Goal: Task Accomplishment & Management: Manage account settings

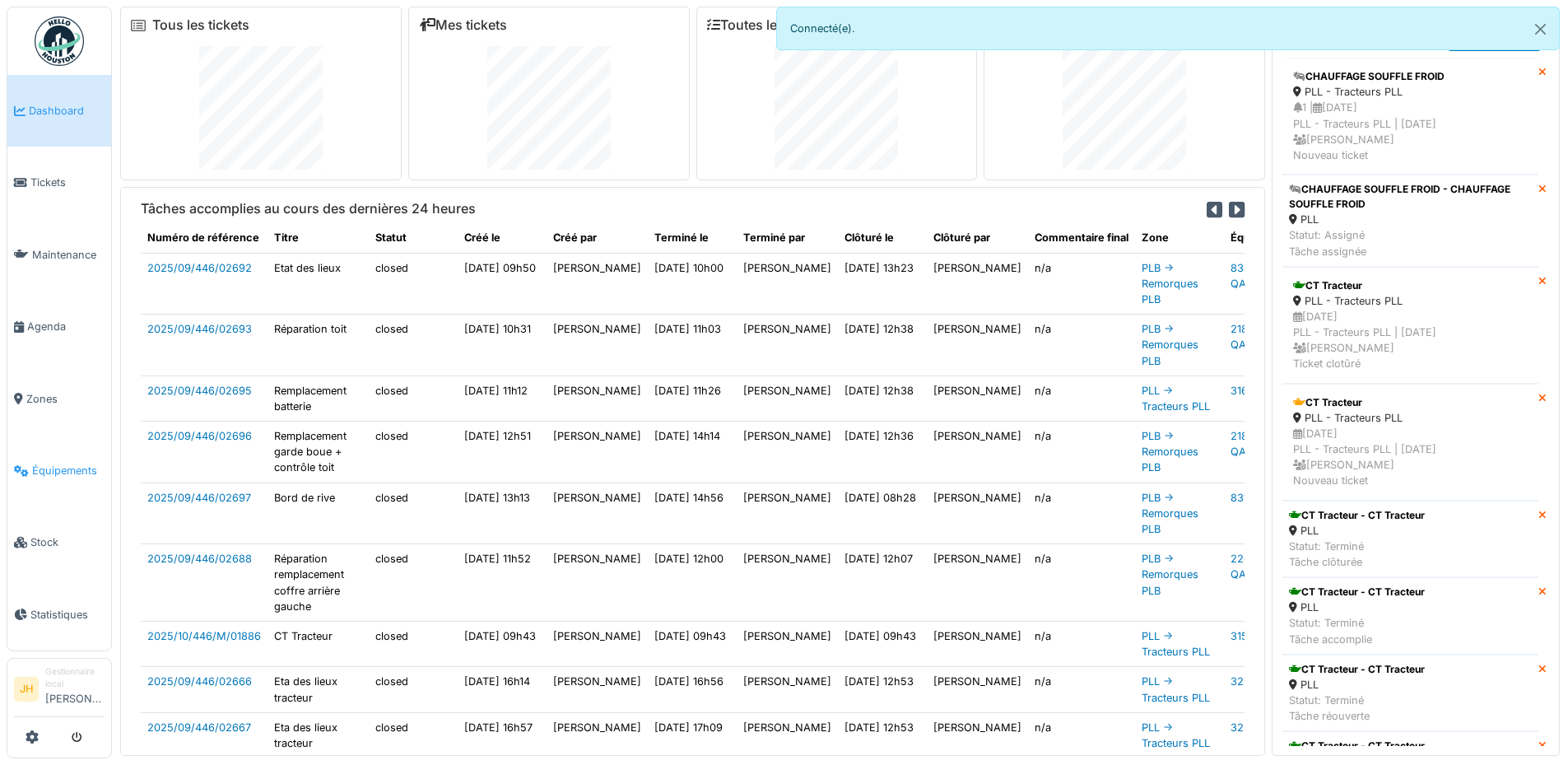
click at [52, 463] on span "Équipements" at bounding box center [68, 471] width 72 height 16
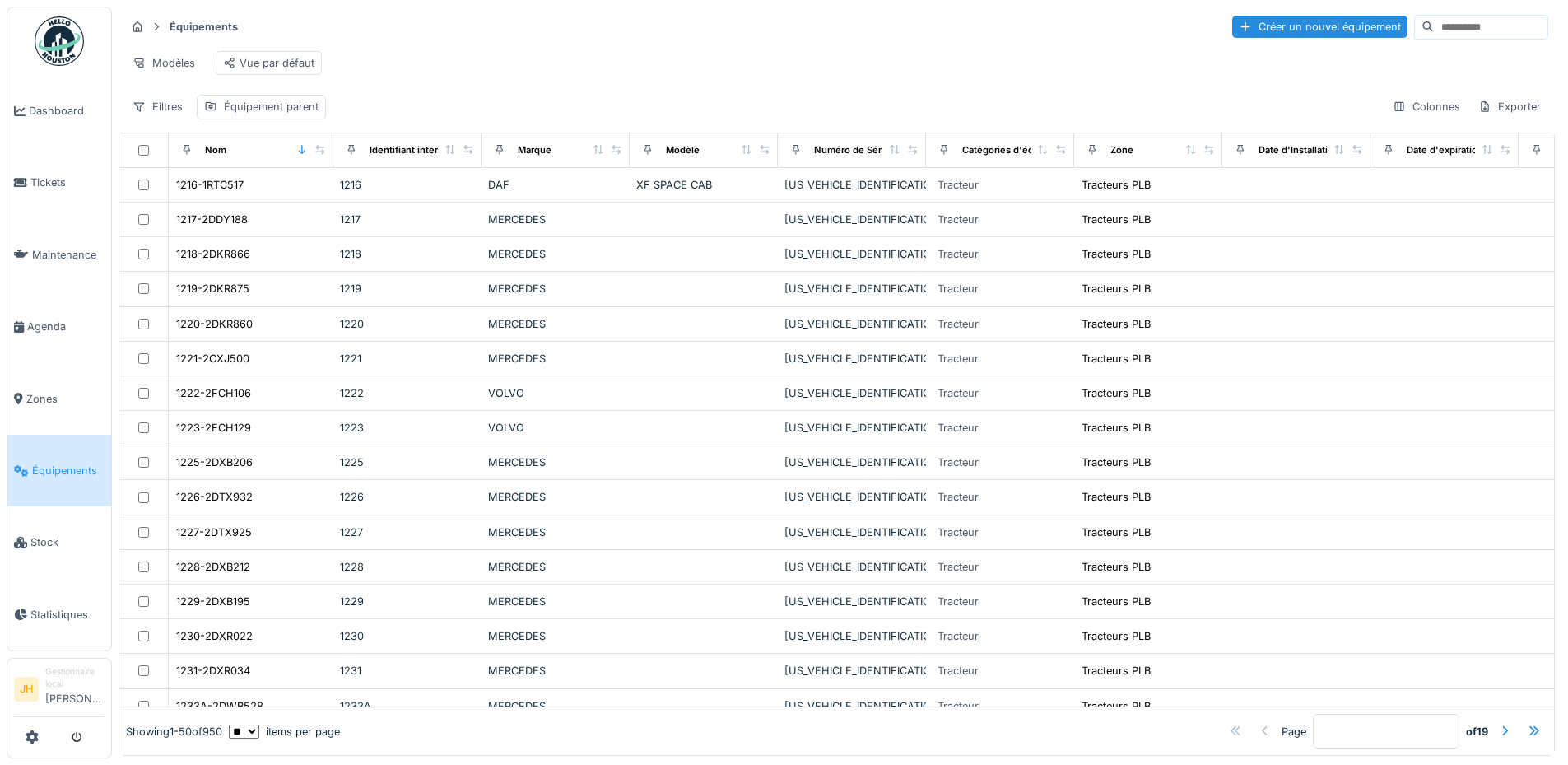
click at [1434, 24] on input at bounding box center [1491, 27] width 113 height 23
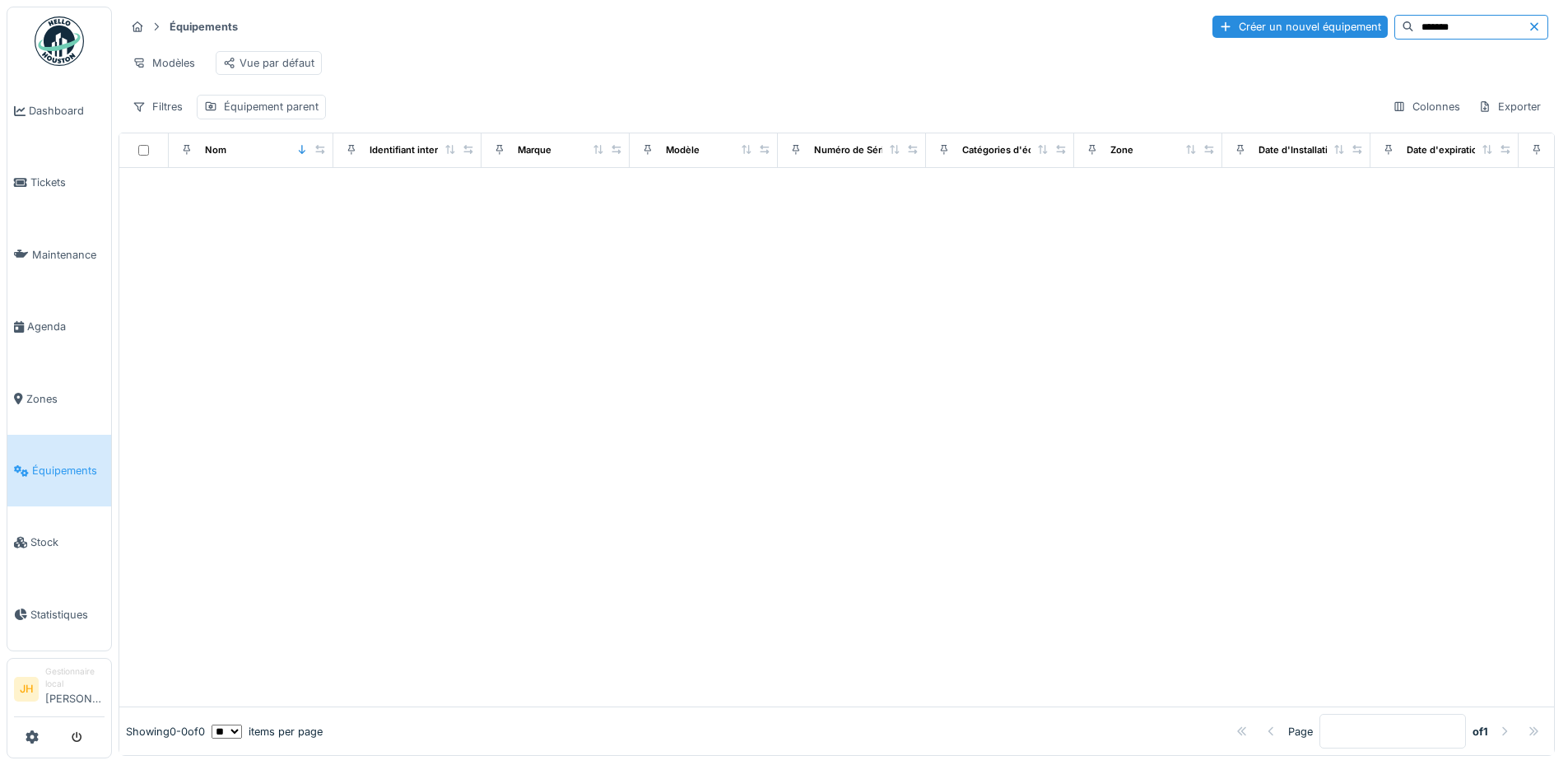
type input "*******"
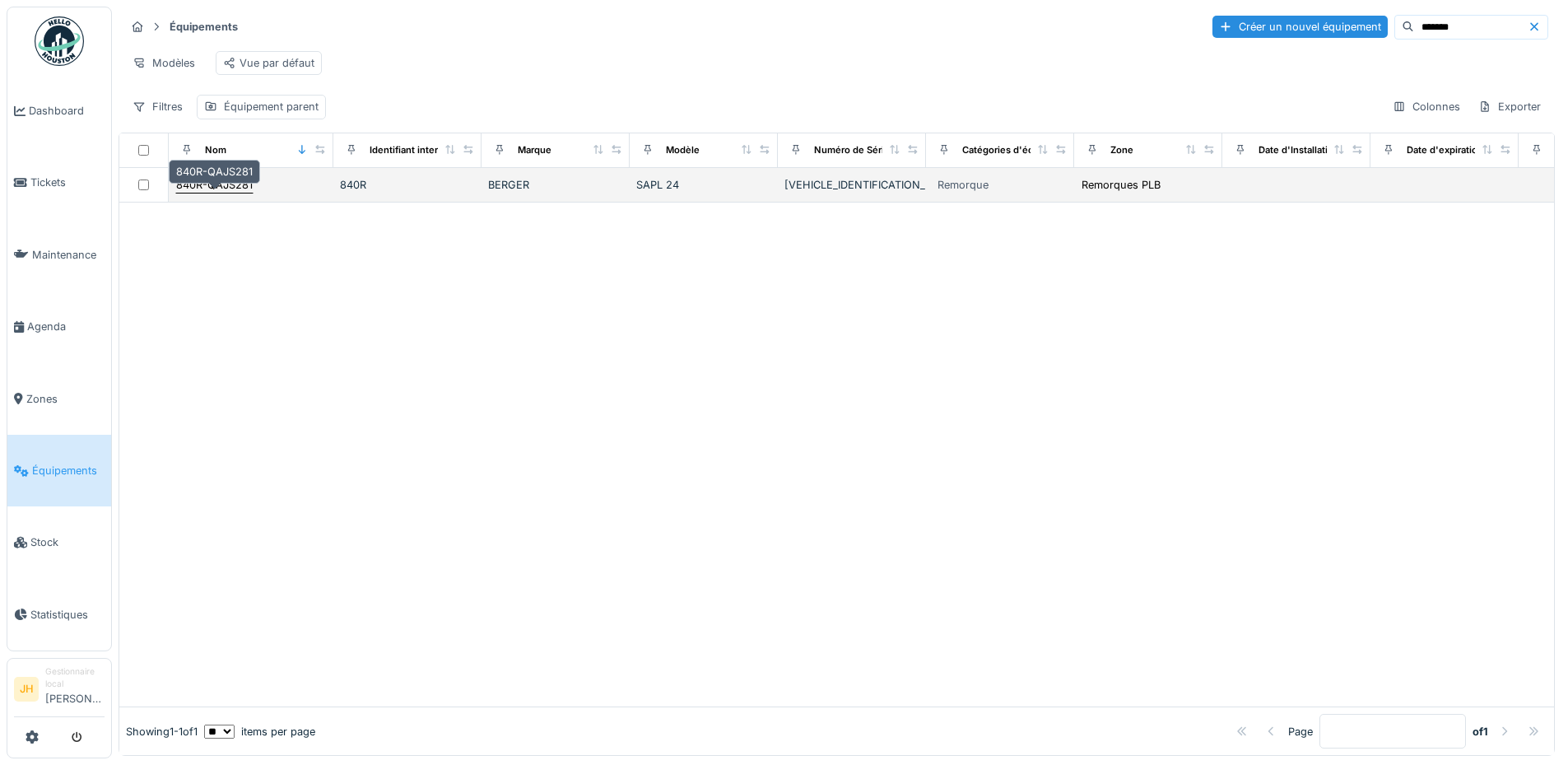
click at [218, 193] on div "840R-QAJS281" at bounding box center [214, 185] width 76 height 16
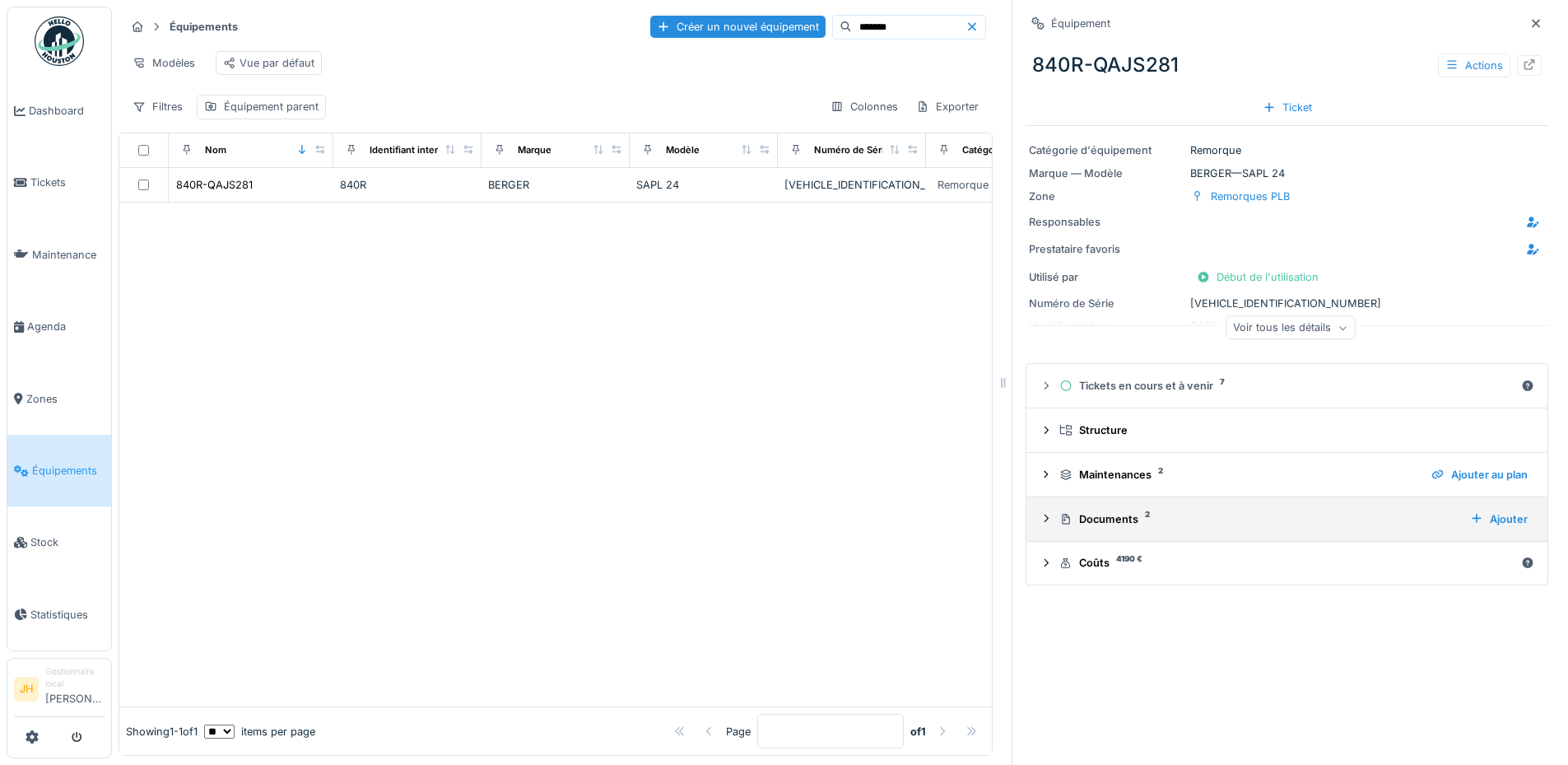
click at [1108, 525] on div "Documents 2" at bounding box center [1258, 519] width 397 height 16
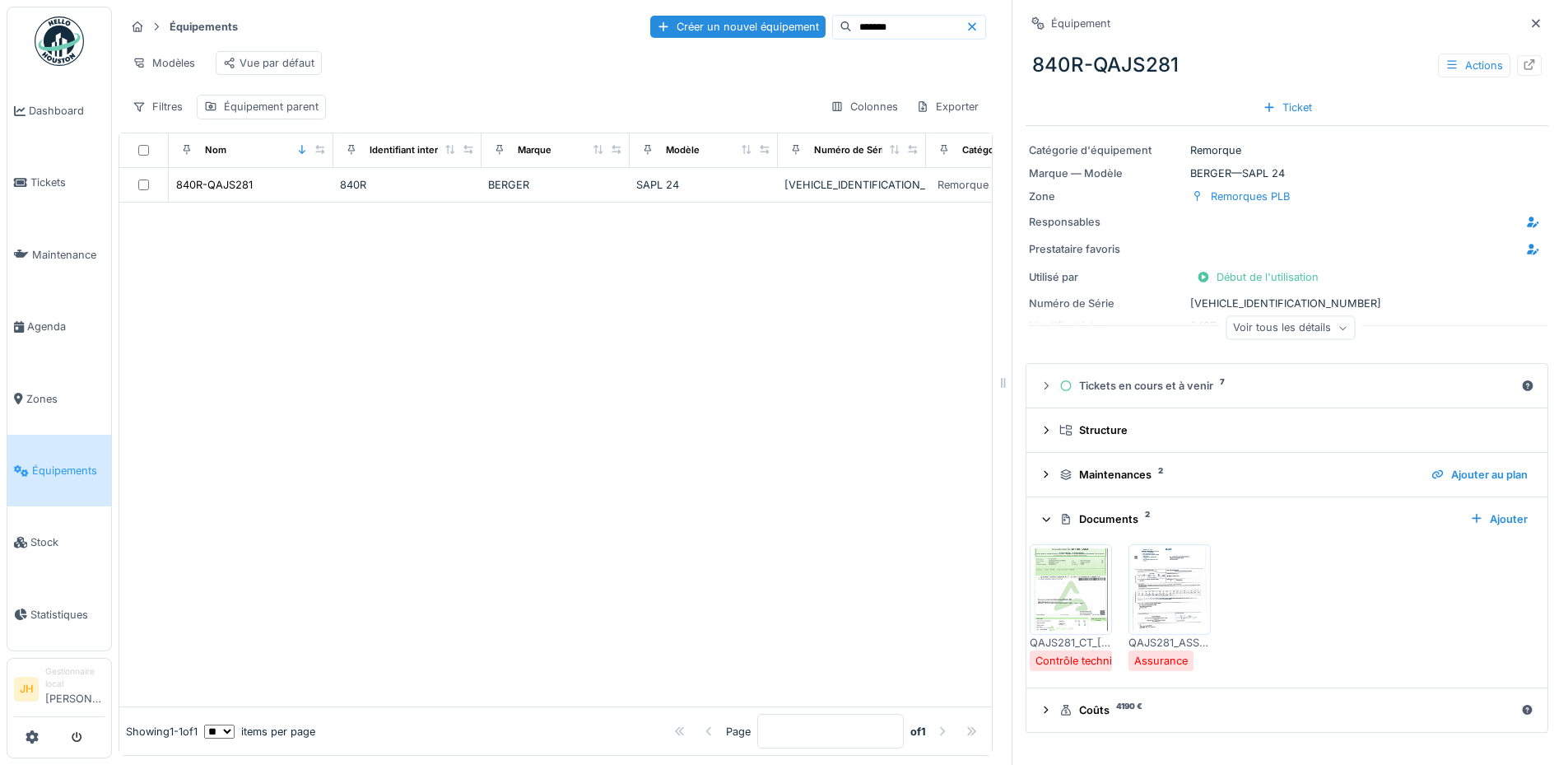
click at [1058, 595] on img at bounding box center [1071, 589] width 74 height 82
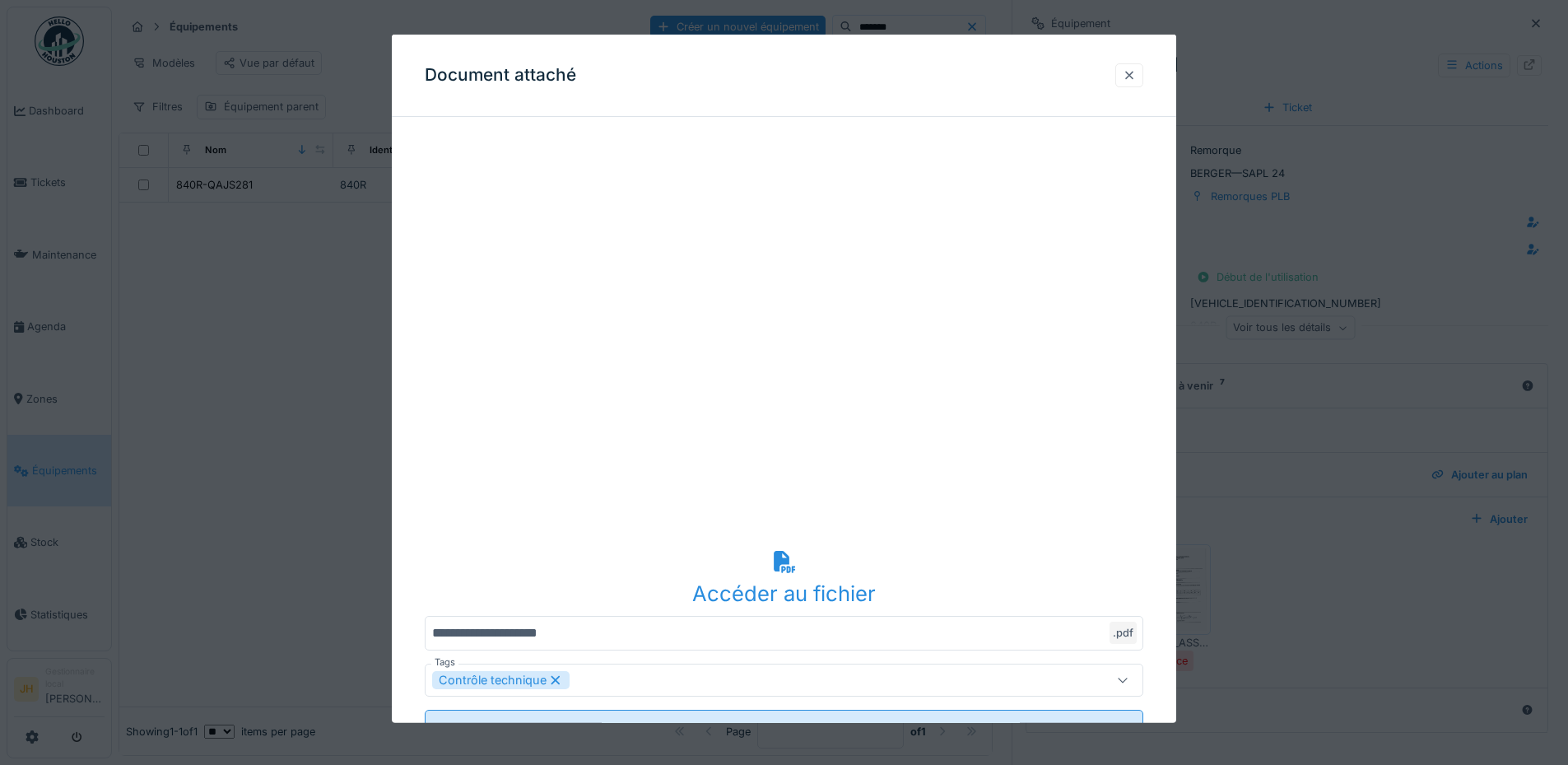
click at [1136, 77] on div at bounding box center [1129, 75] width 13 height 16
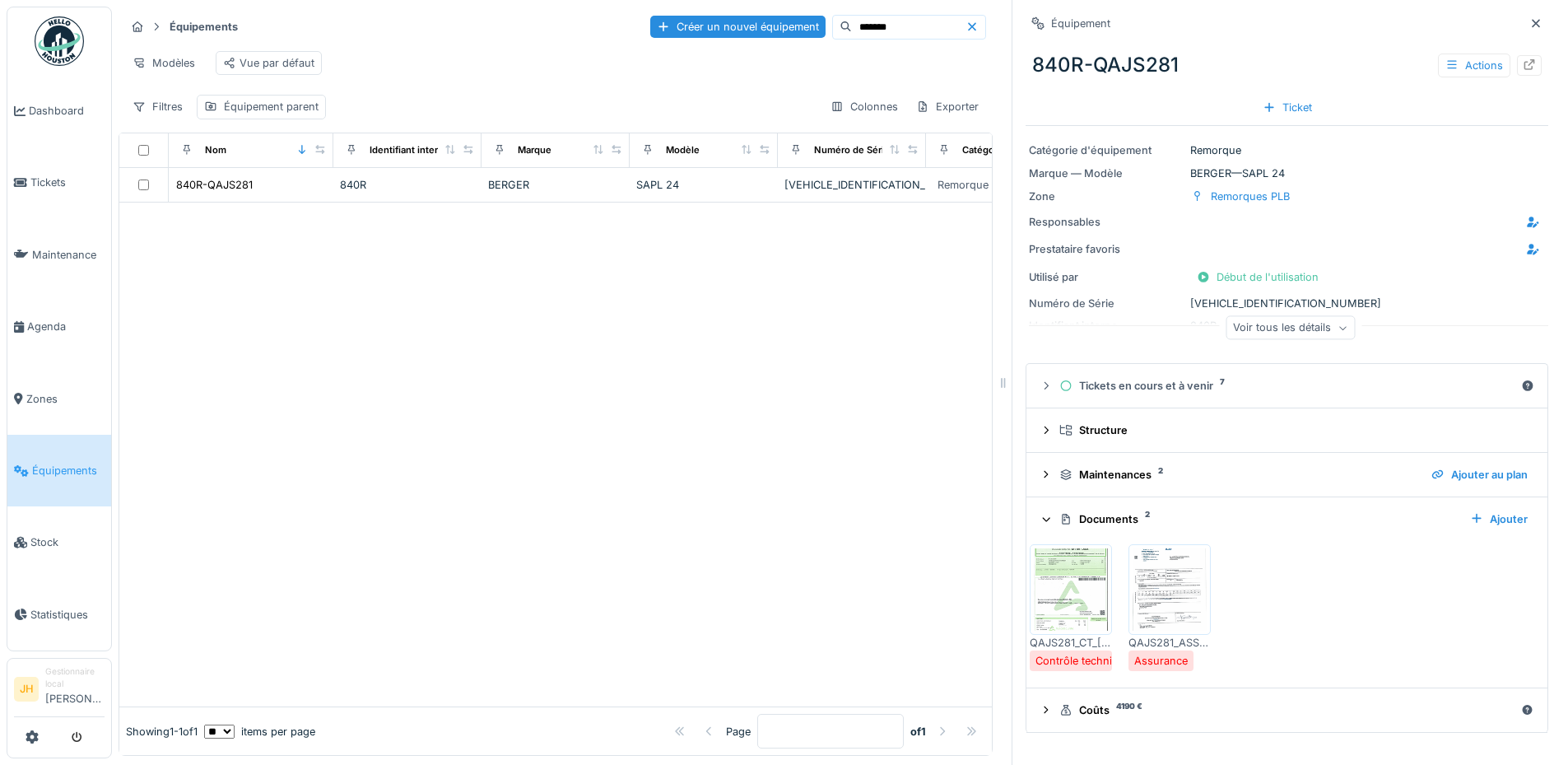
click at [915, 443] on div at bounding box center [555, 455] width 872 height 504
click at [44, 324] on span "Agenda" at bounding box center [66, 326] width 77 height 16
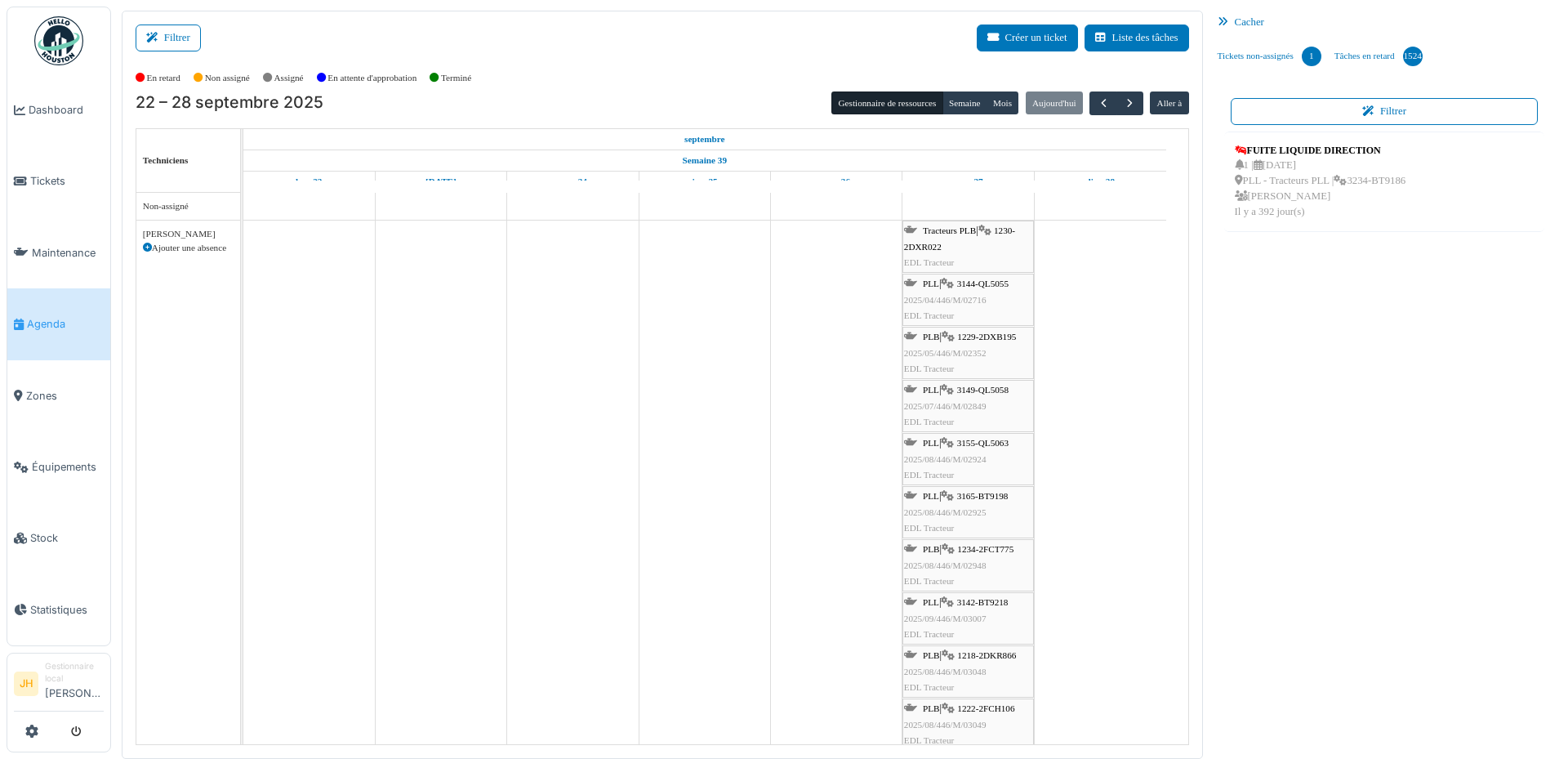
click at [991, 284] on span "3144-QL5055" at bounding box center [983, 284] width 52 height 10
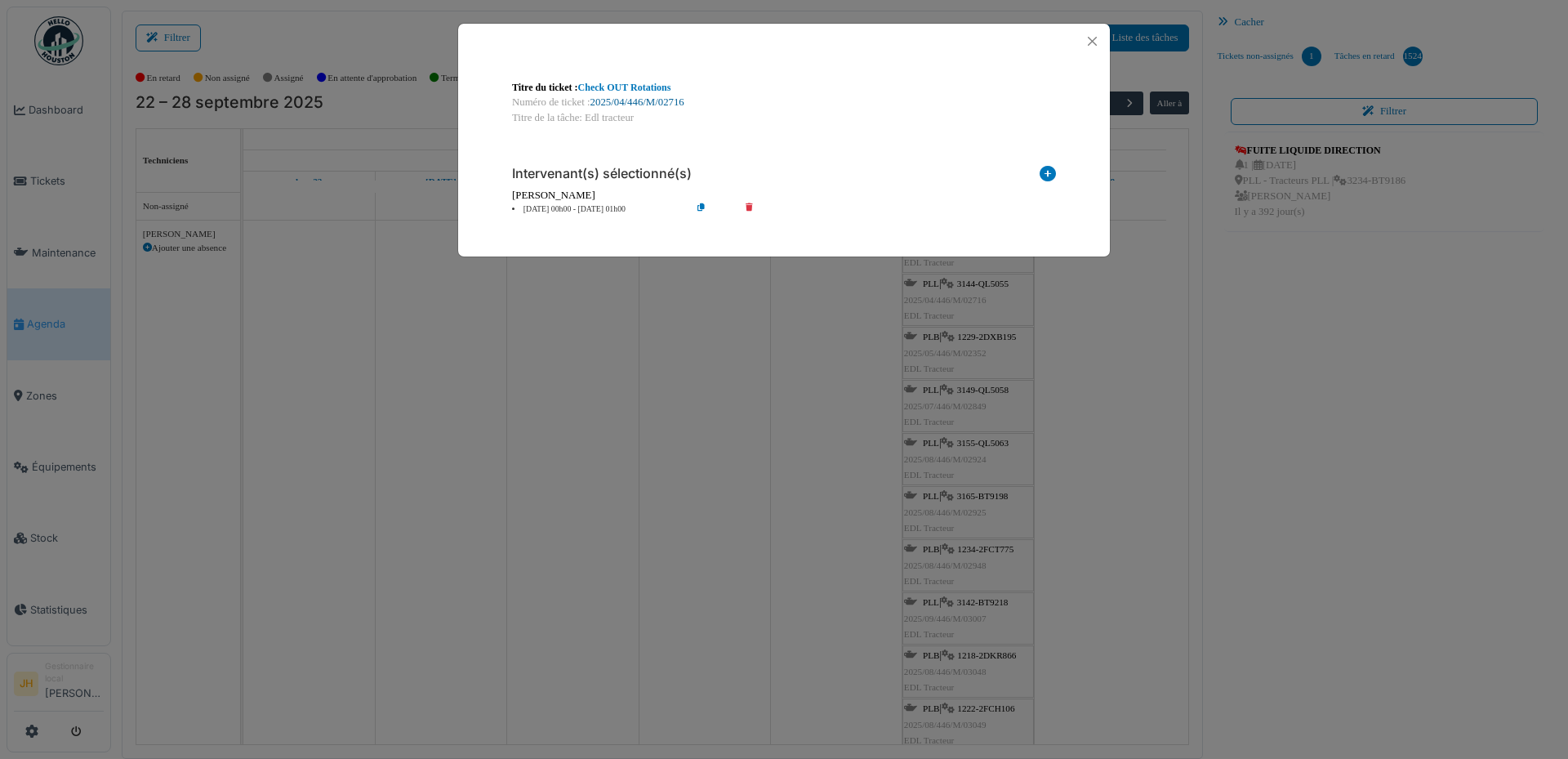
click at [664, 104] on link "2025/04/446/M/02716" at bounding box center [637, 103] width 94 height 12
click at [1091, 38] on button "Close" at bounding box center [1092, 41] width 22 height 22
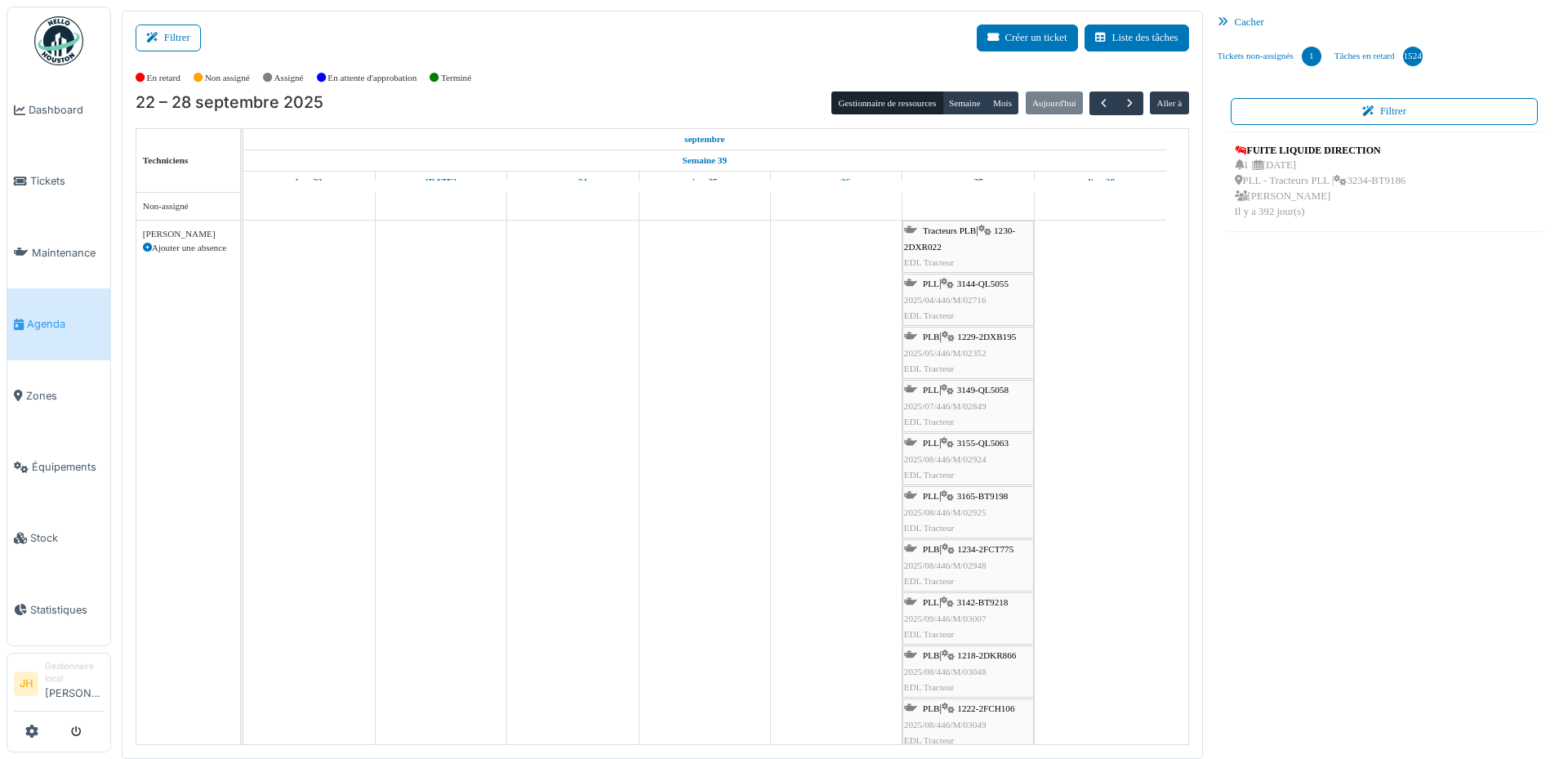
click at [999, 334] on span "1229-2DXB195" at bounding box center [986, 337] width 59 height 10
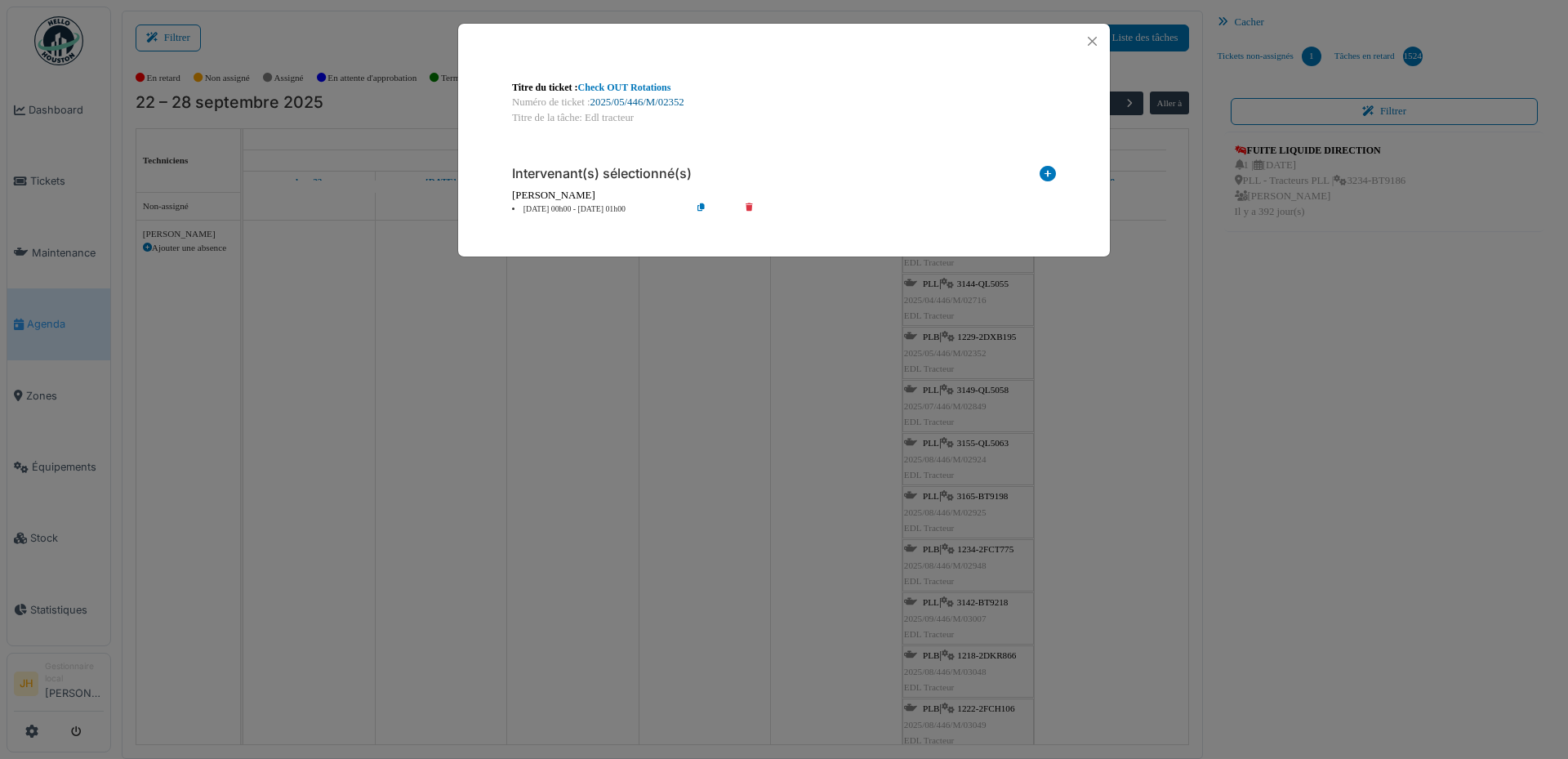
click at [646, 104] on link "2025/05/446/M/02352" at bounding box center [637, 103] width 94 height 12
click at [1097, 41] on button "Close" at bounding box center [1092, 41] width 22 height 22
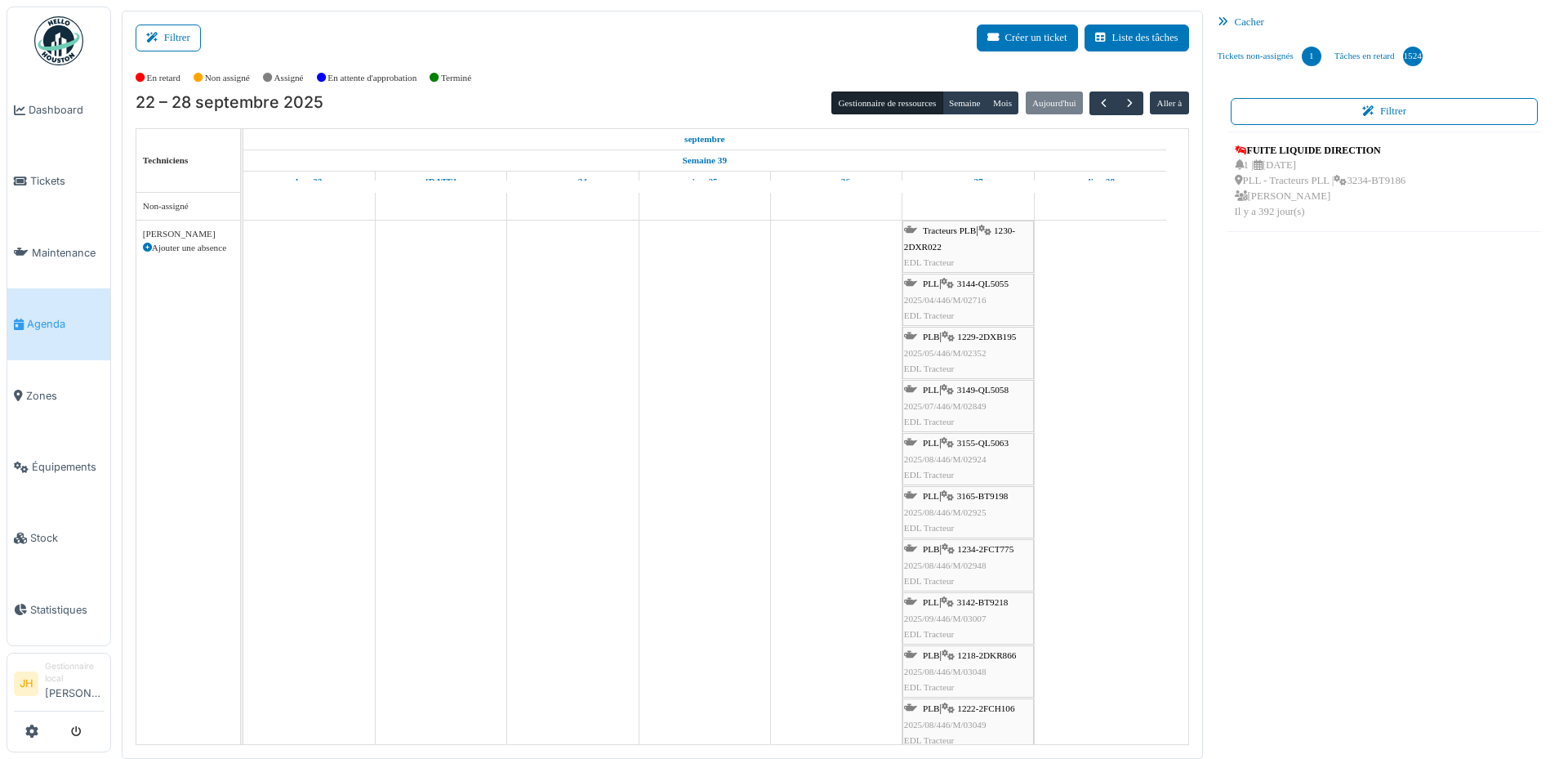
click at [998, 386] on span "3149-QL5058" at bounding box center [983, 390] width 52 height 10
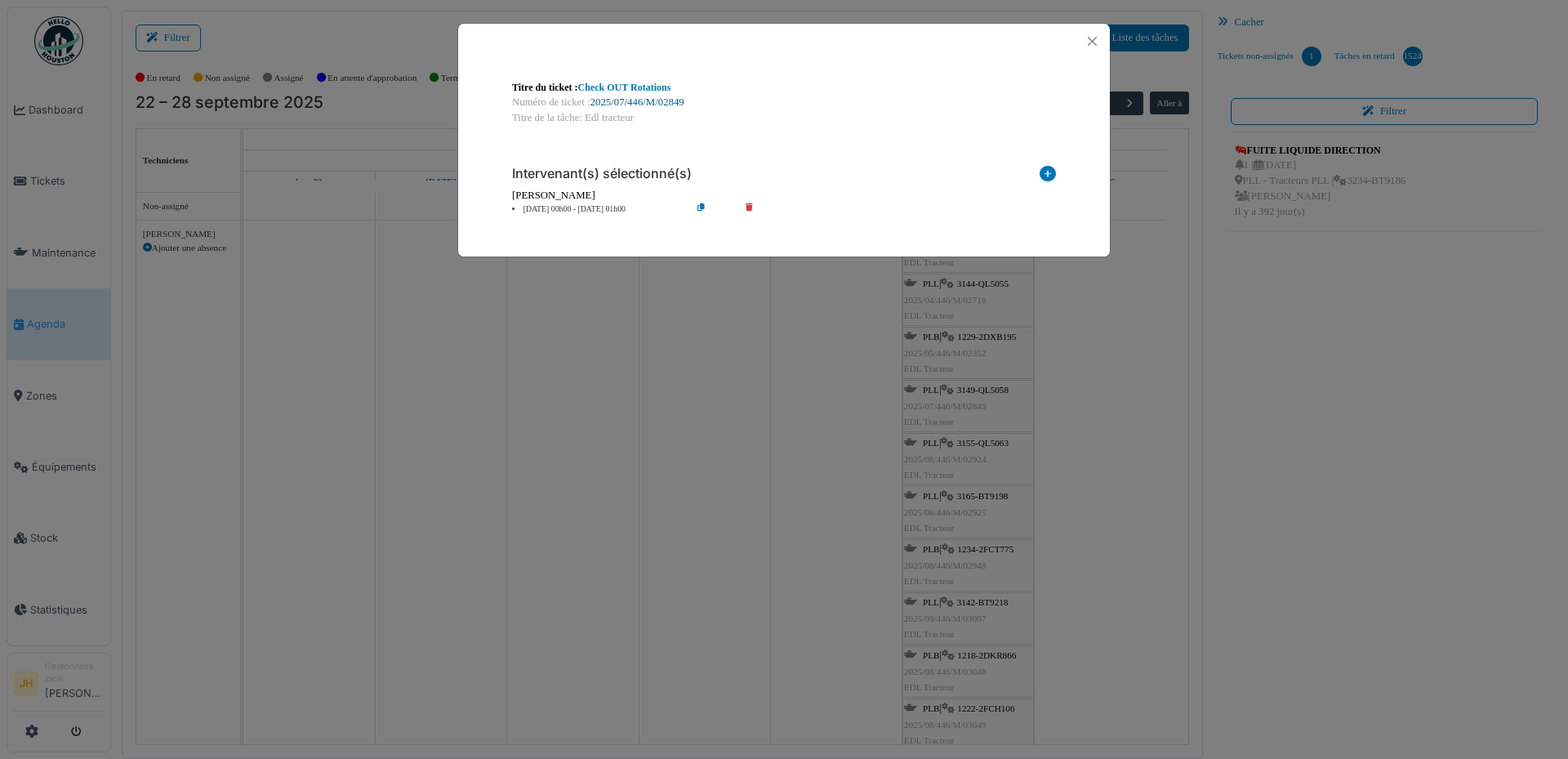
click at [657, 104] on link "2025/07/446/M/02849" at bounding box center [637, 103] width 94 height 12
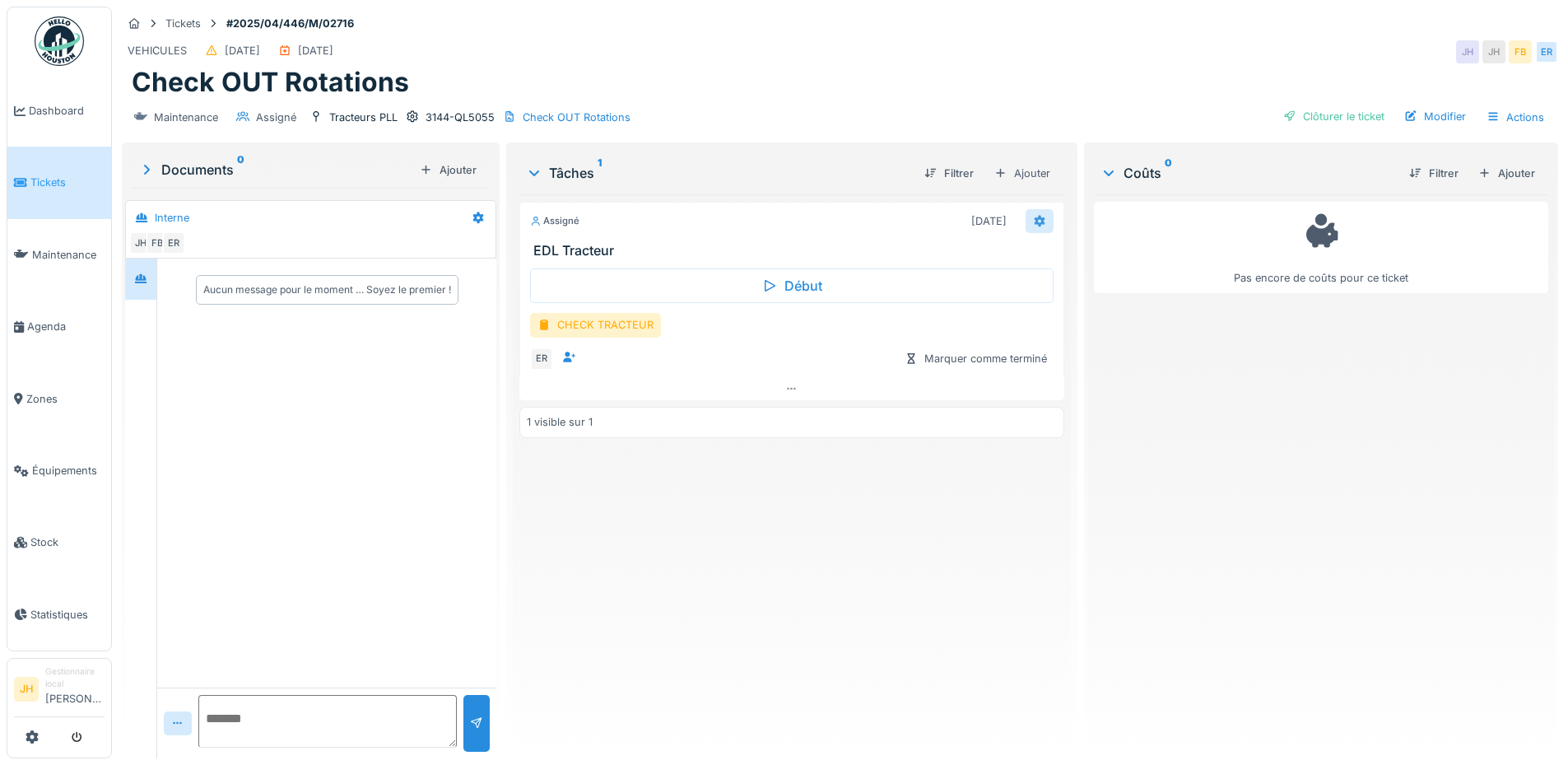
click at [1034, 218] on icon at bounding box center [1040, 221] width 13 height 11
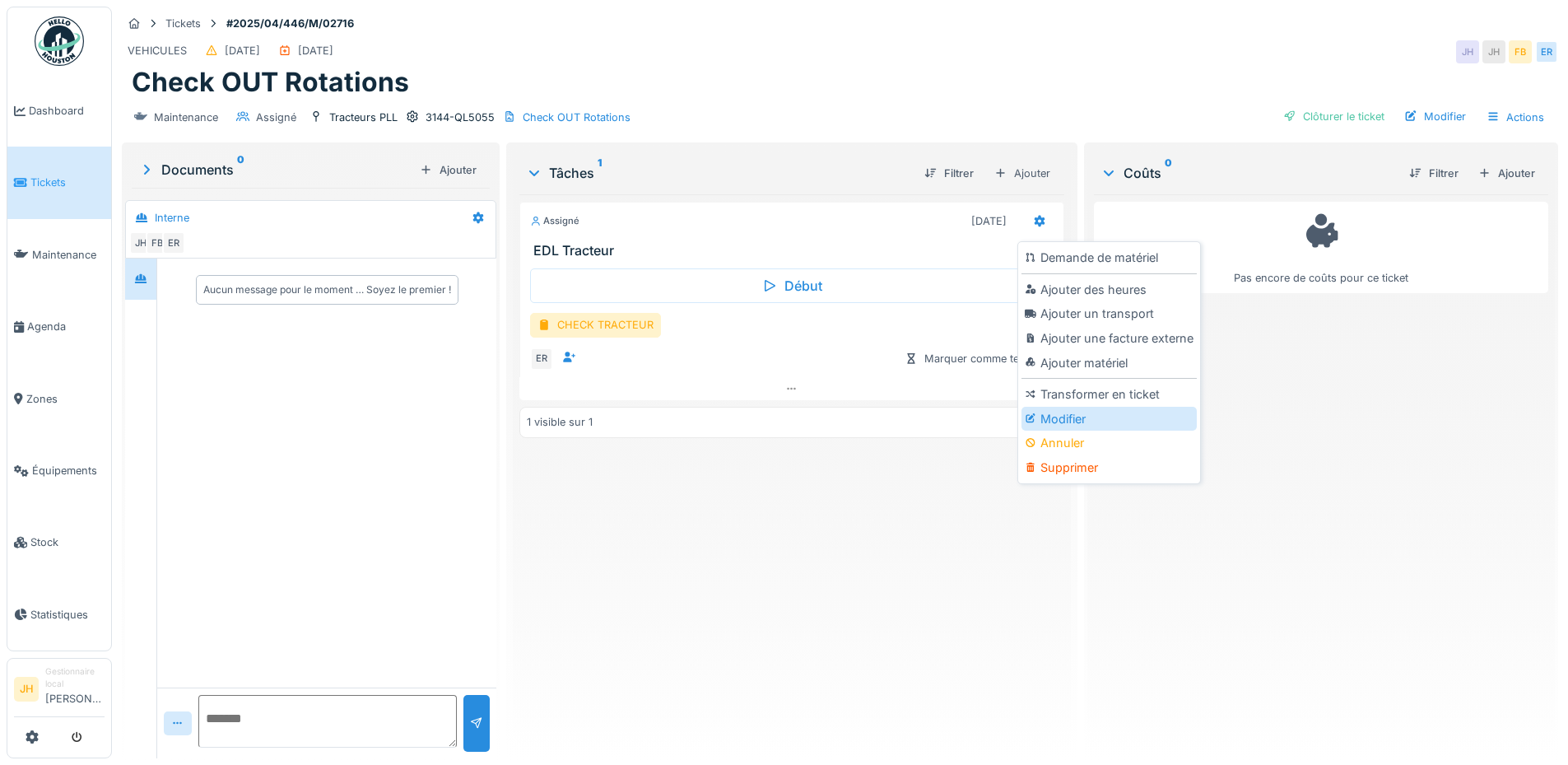
click at [1056, 422] on div "Modifier" at bounding box center [1109, 419] width 176 height 24
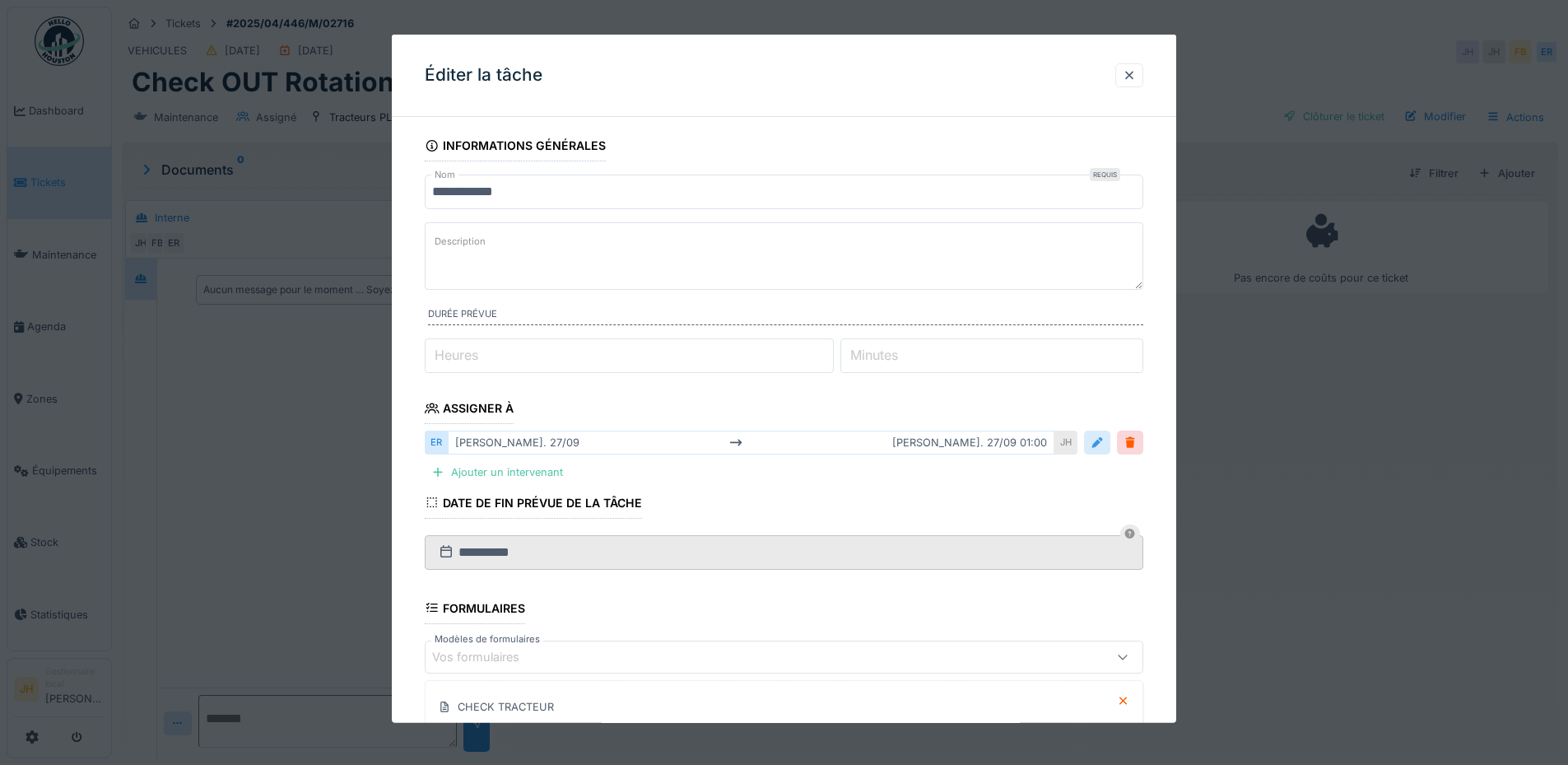
click at [1103, 439] on div at bounding box center [1097, 442] width 13 height 16
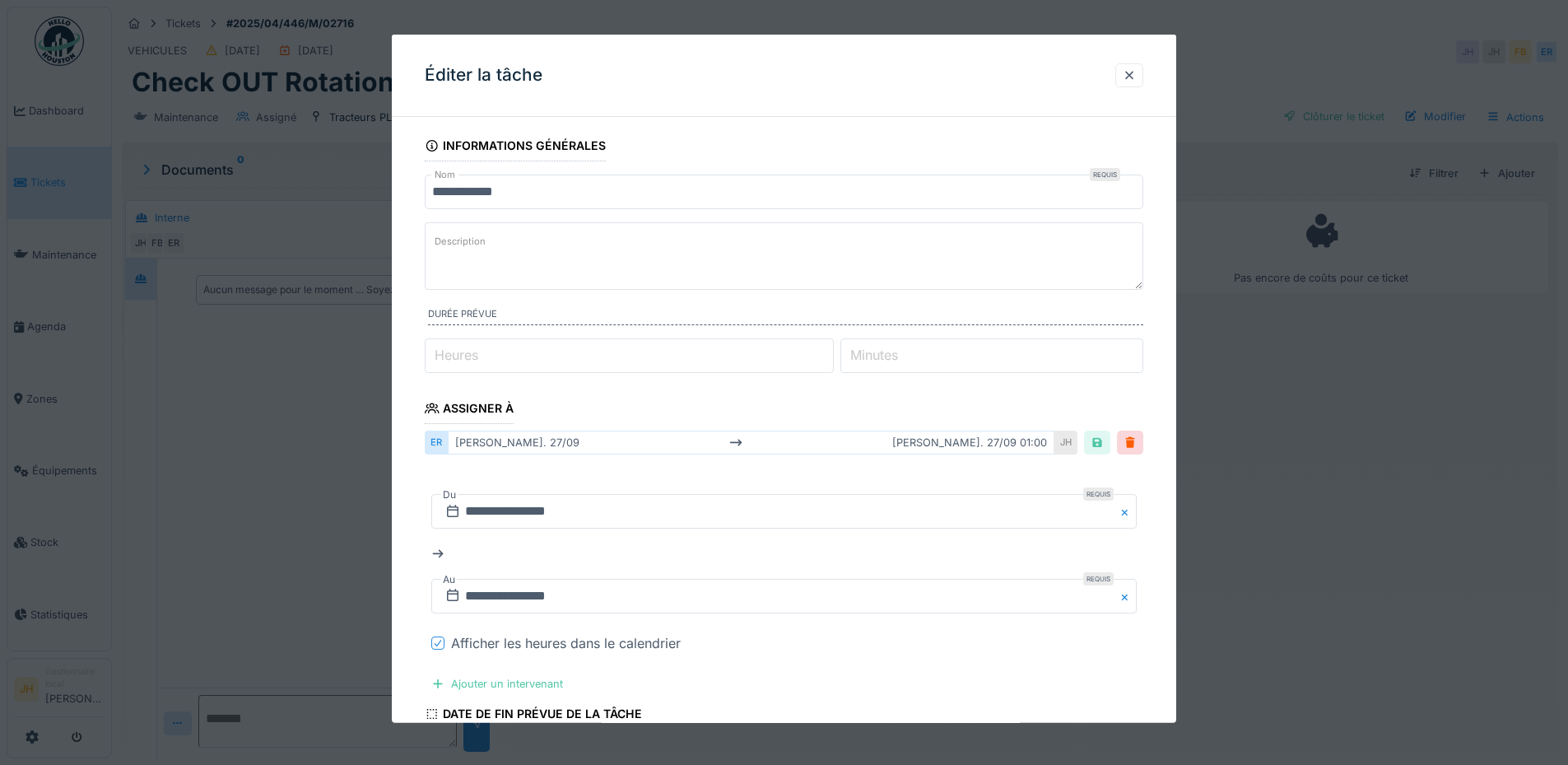
click at [442, 643] on icon at bounding box center [438, 643] width 10 height 8
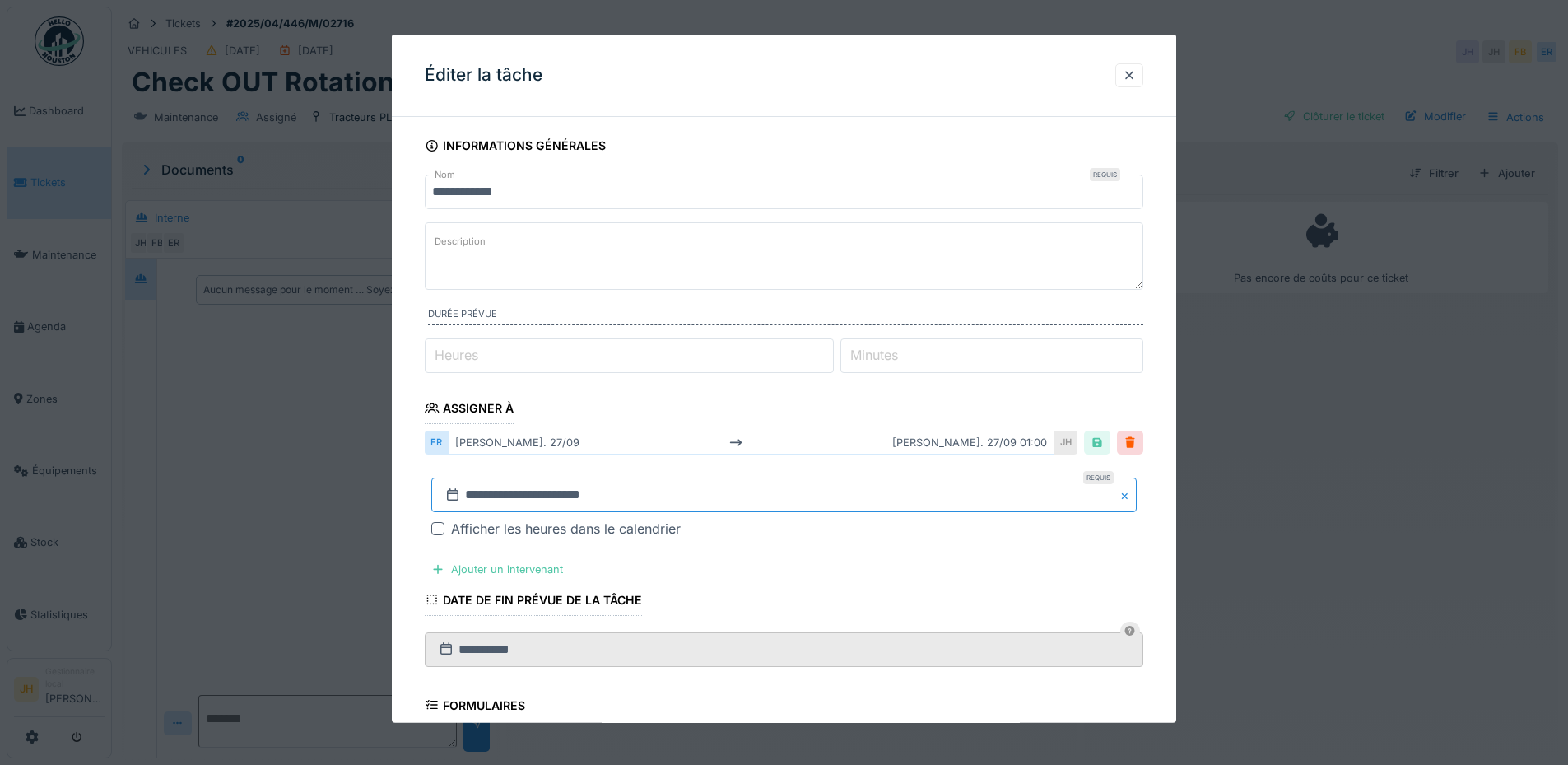
click at [828, 508] on input "**********" at bounding box center [784, 494] width 706 height 34
click at [870, 272] on span "Next Month" at bounding box center [870, 274] width 0 height 20
click at [837, 425] on div "25" at bounding box center [841, 423] width 22 height 22
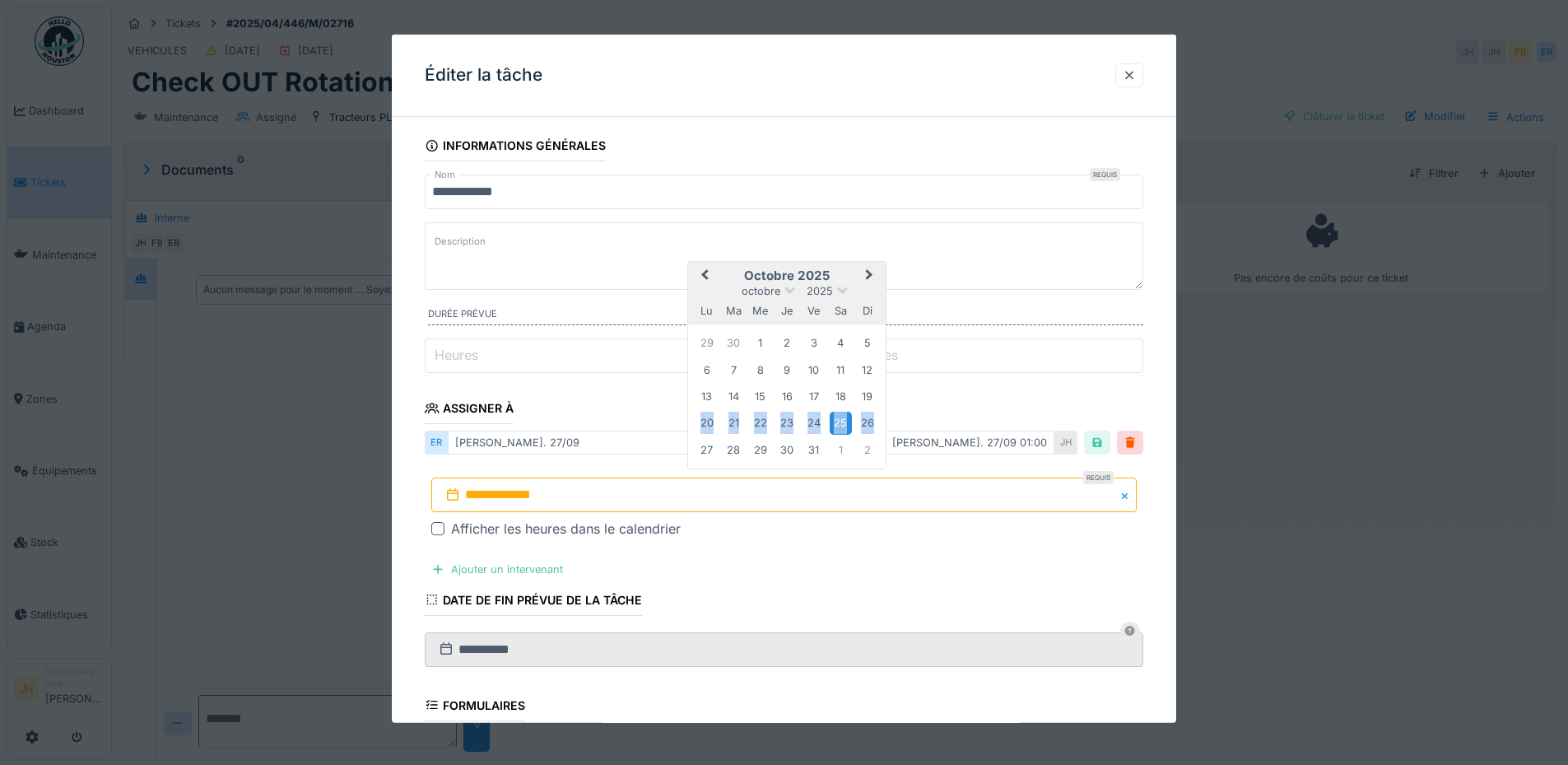
click at [837, 425] on div "25" at bounding box center [841, 423] width 22 height 22
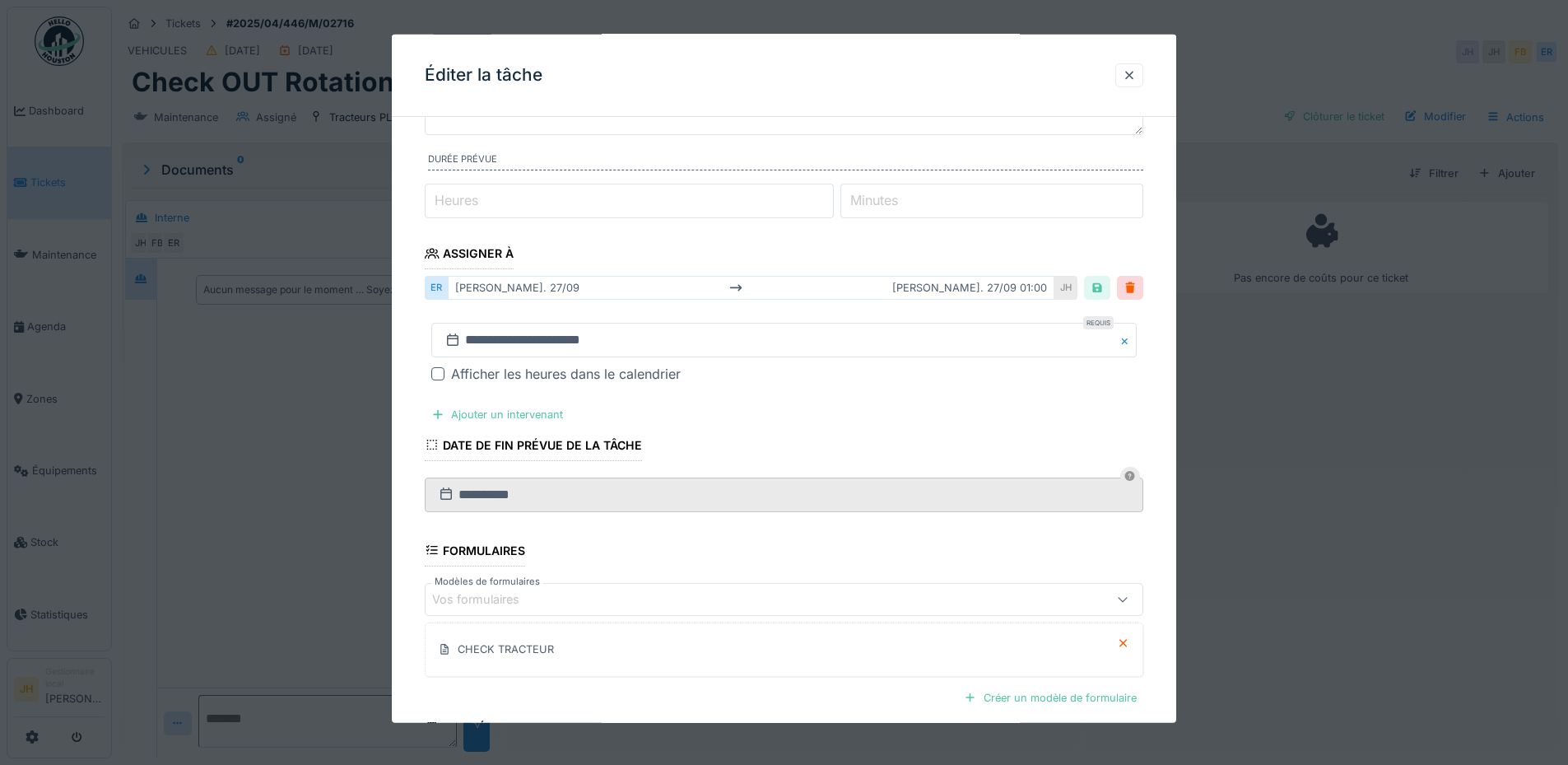
scroll to position [319, 0]
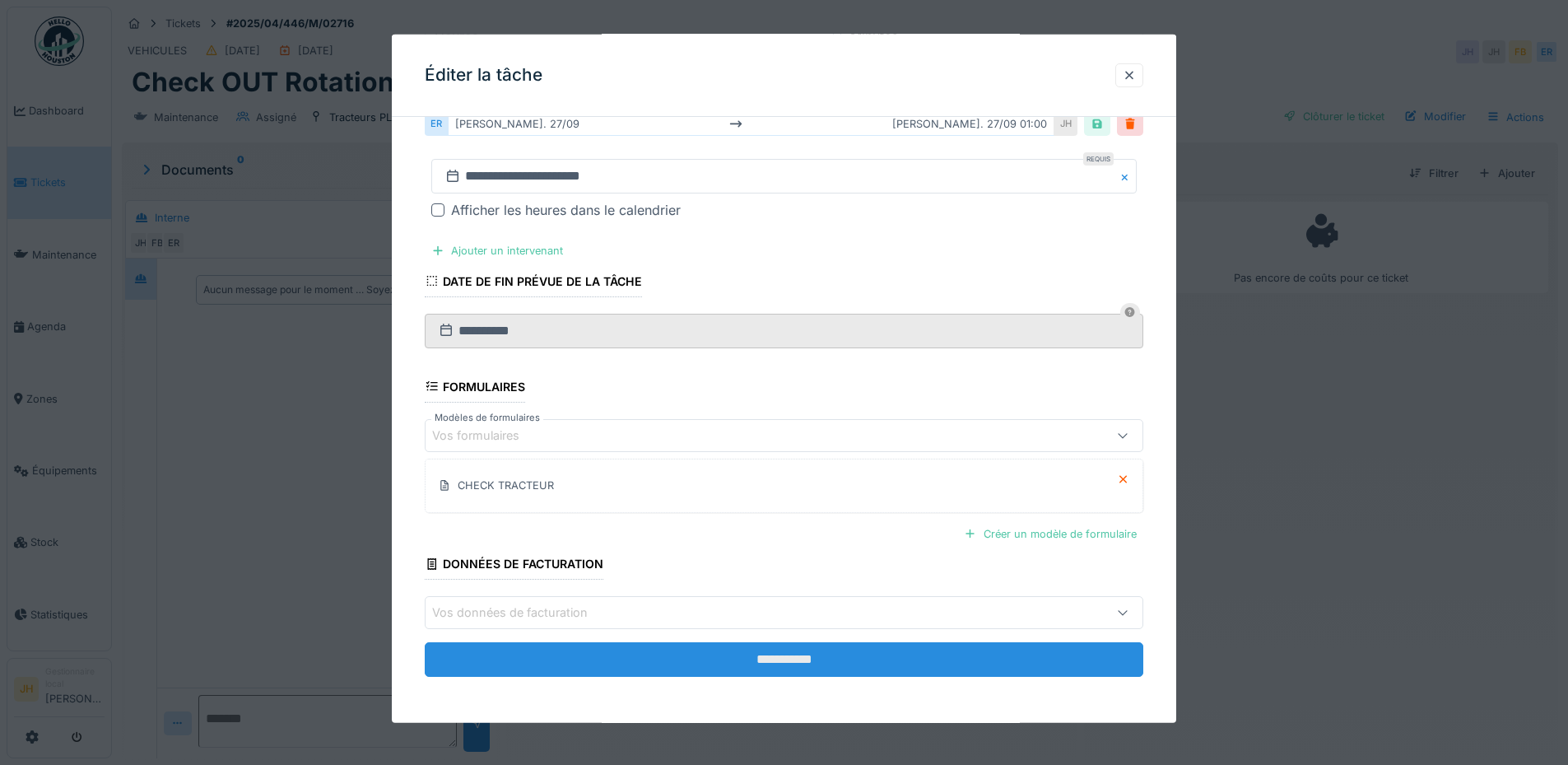
click at [815, 661] on input "**********" at bounding box center [784, 659] width 718 height 34
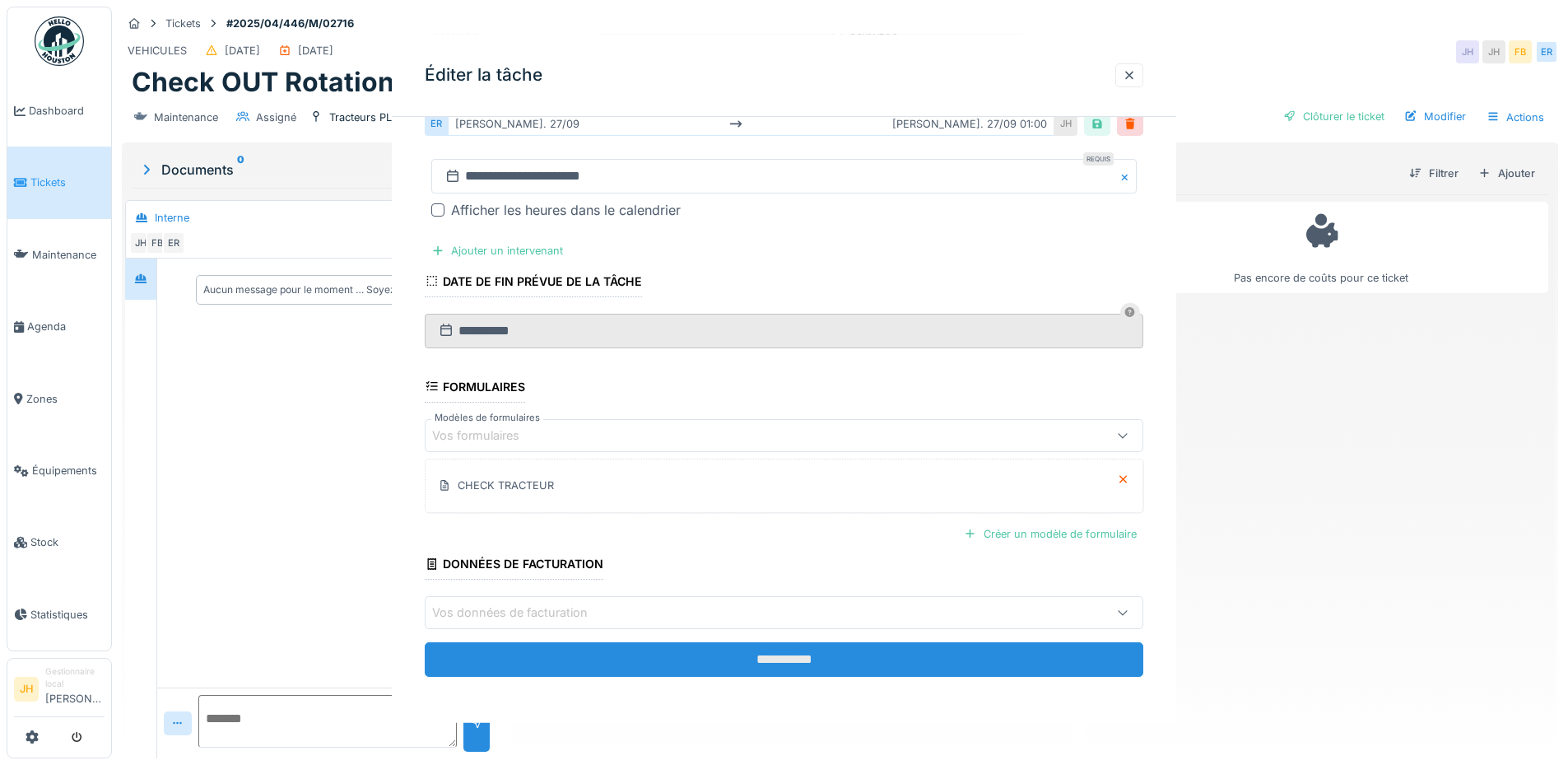
scroll to position [0, 0]
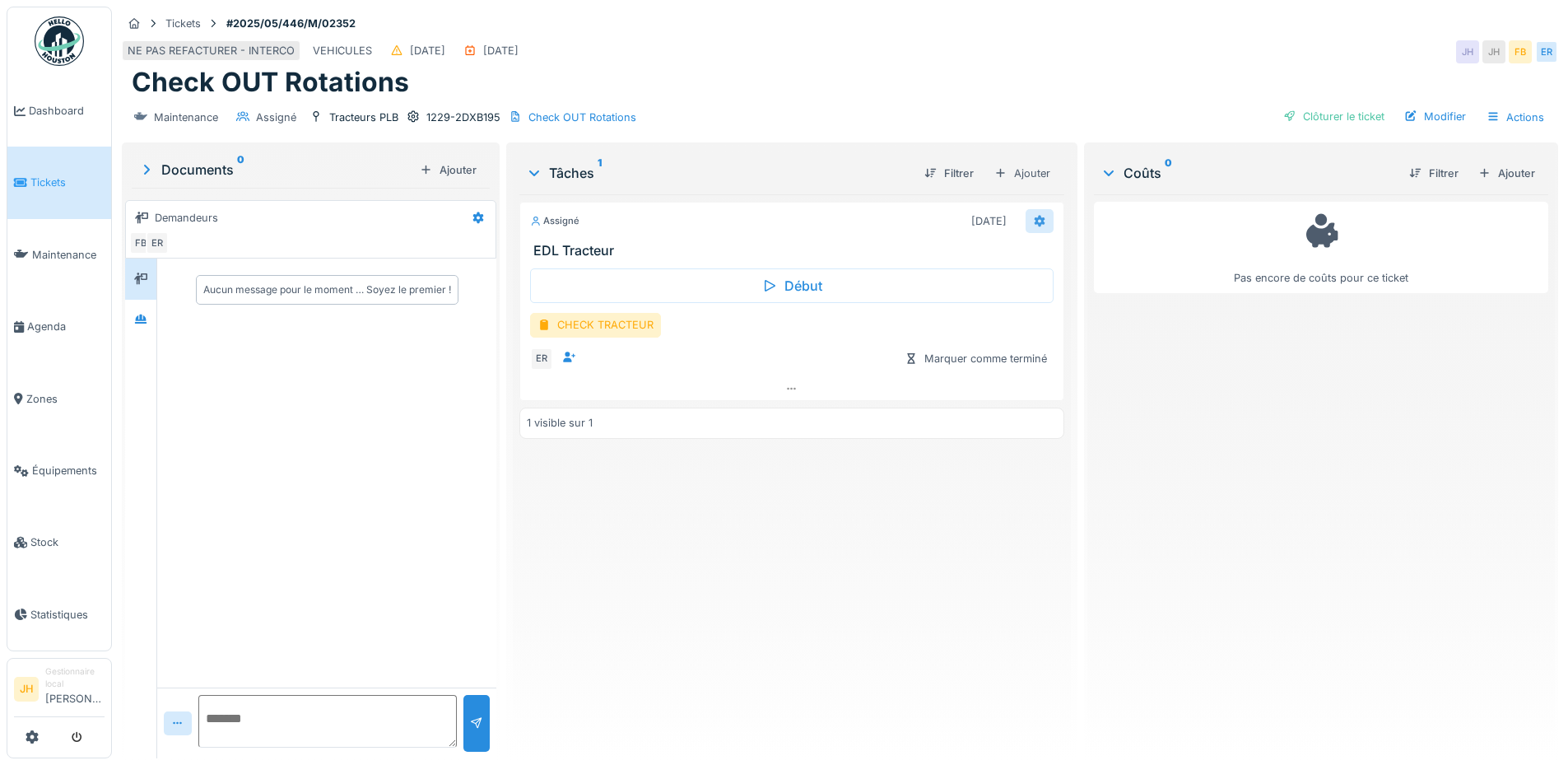
click at [1034, 218] on icon at bounding box center [1039, 221] width 11 height 12
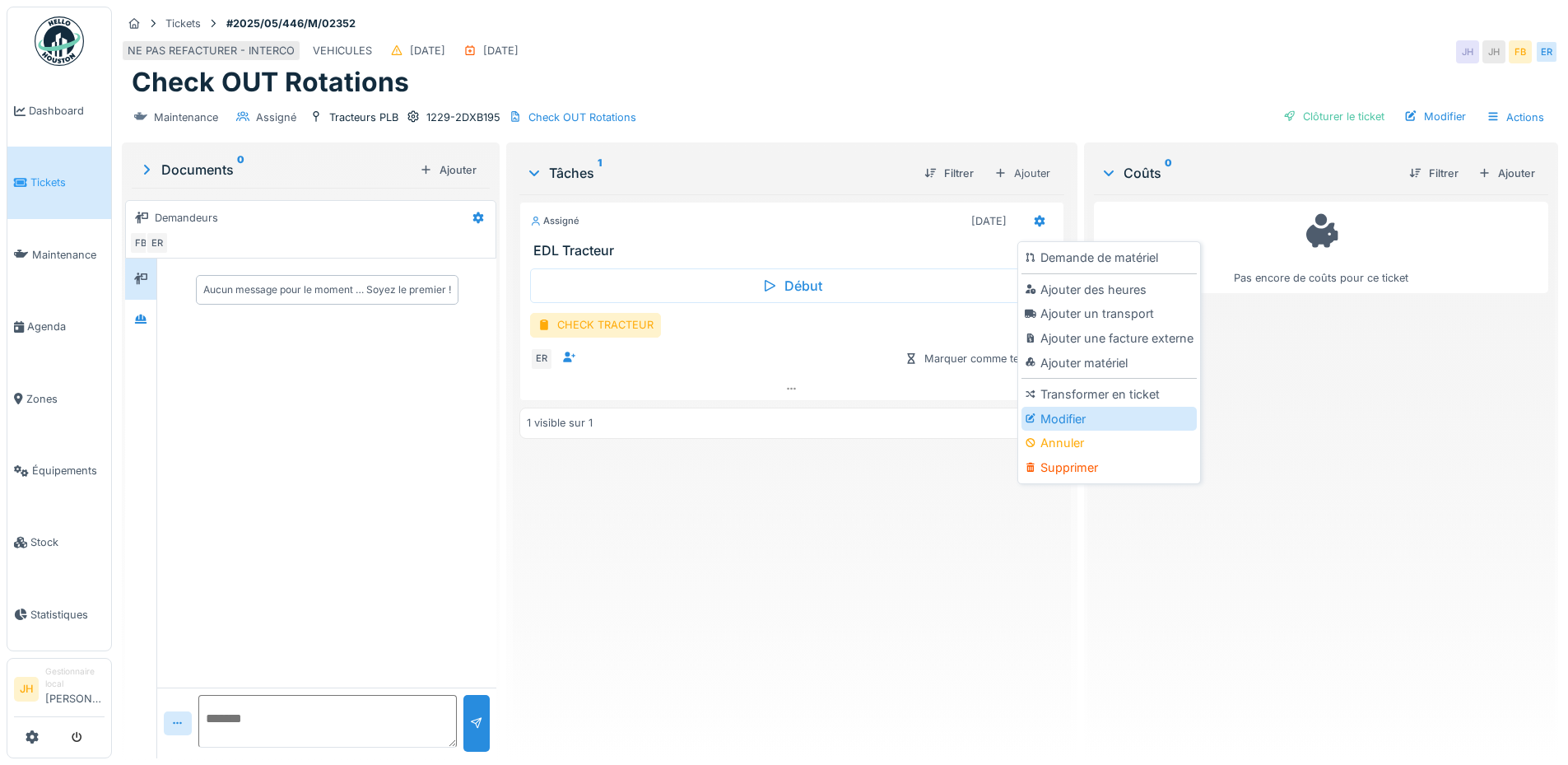
click at [1087, 424] on div "Modifier" at bounding box center [1109, 419] width 176 height 24
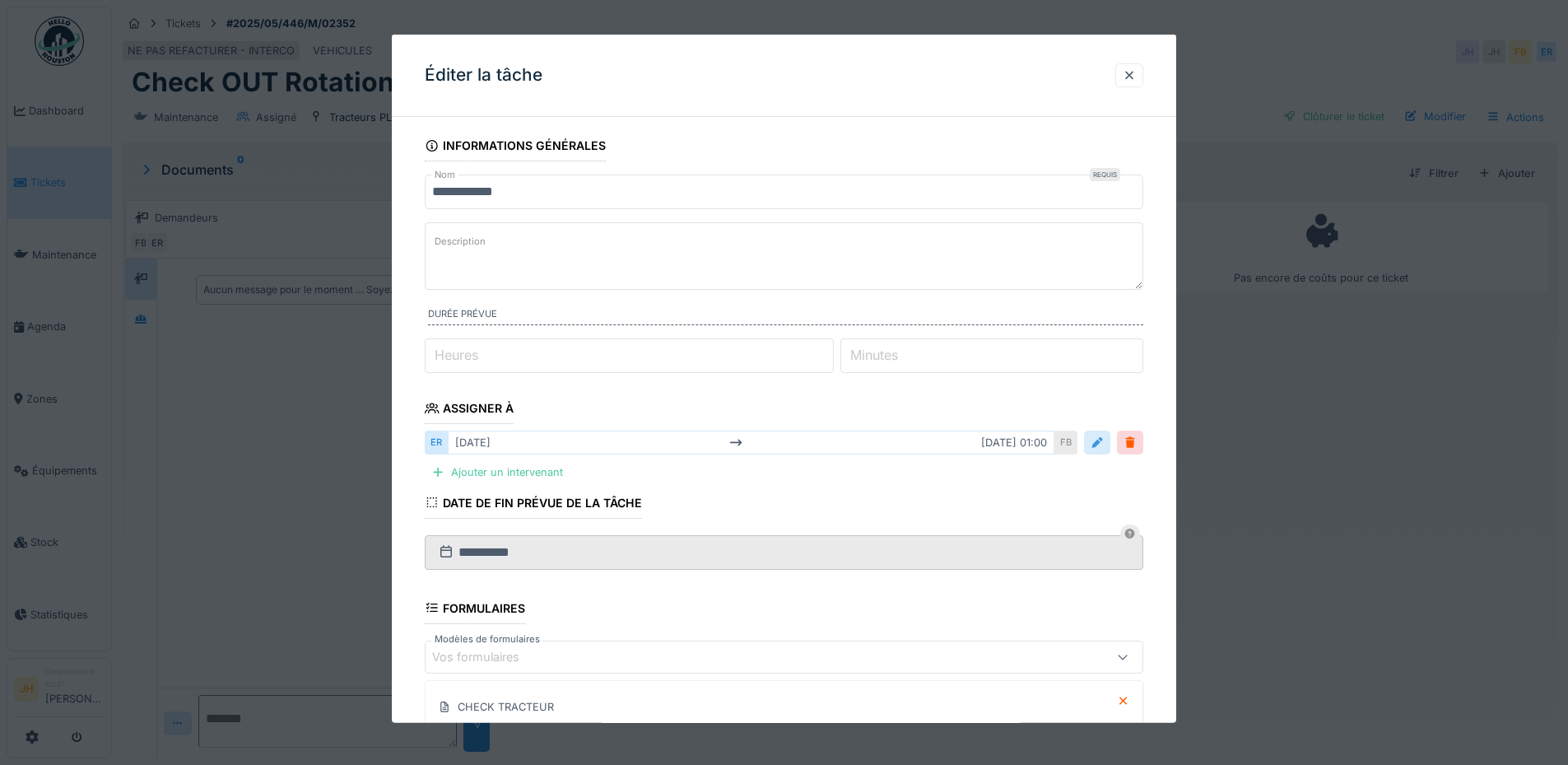
click at [1111, 451] on div at bounding box center [1097, 442] width 26 height 24
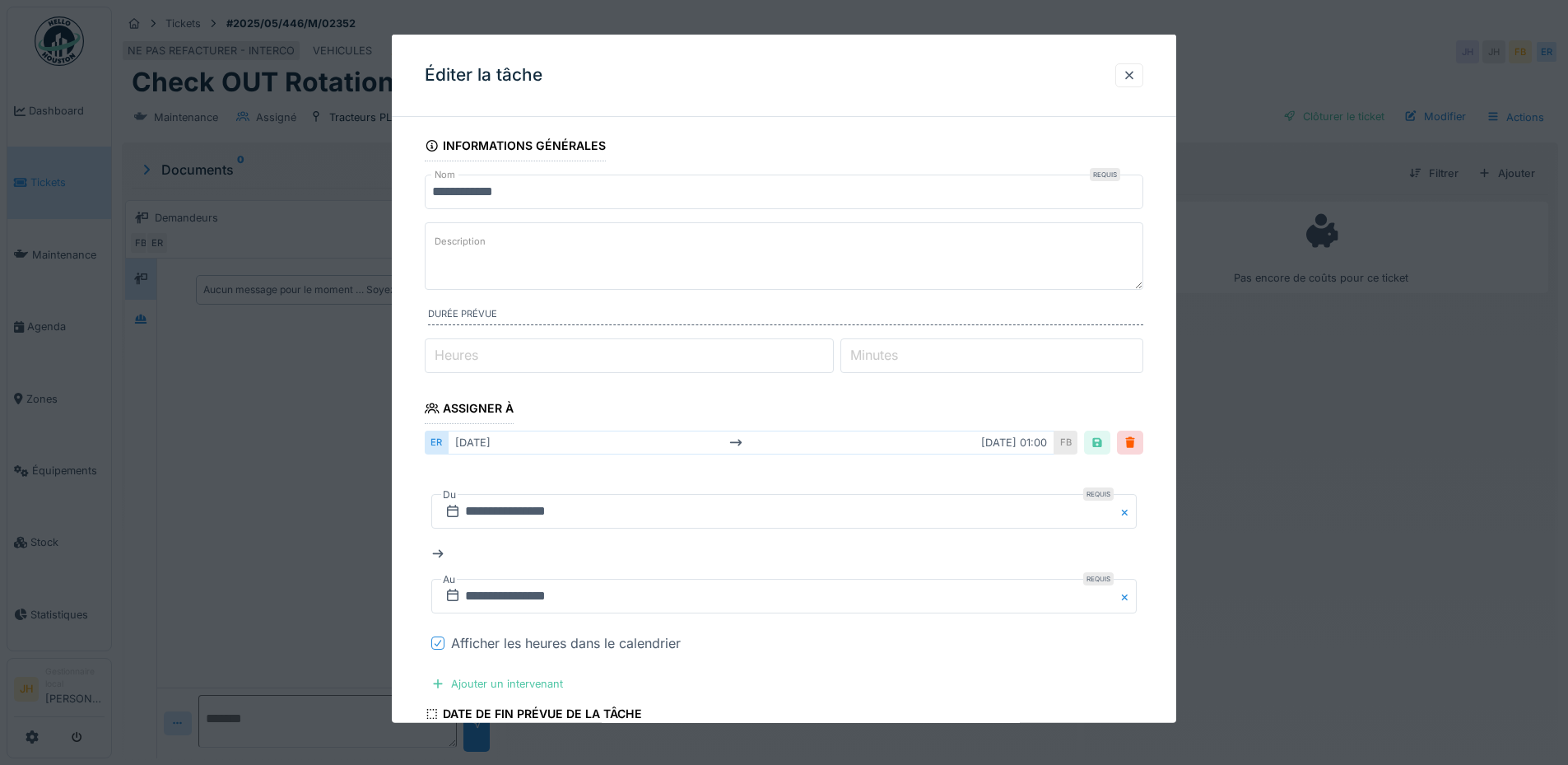
click at [439, 644] on icon at bounding box center [438, 643] width 10 height 8
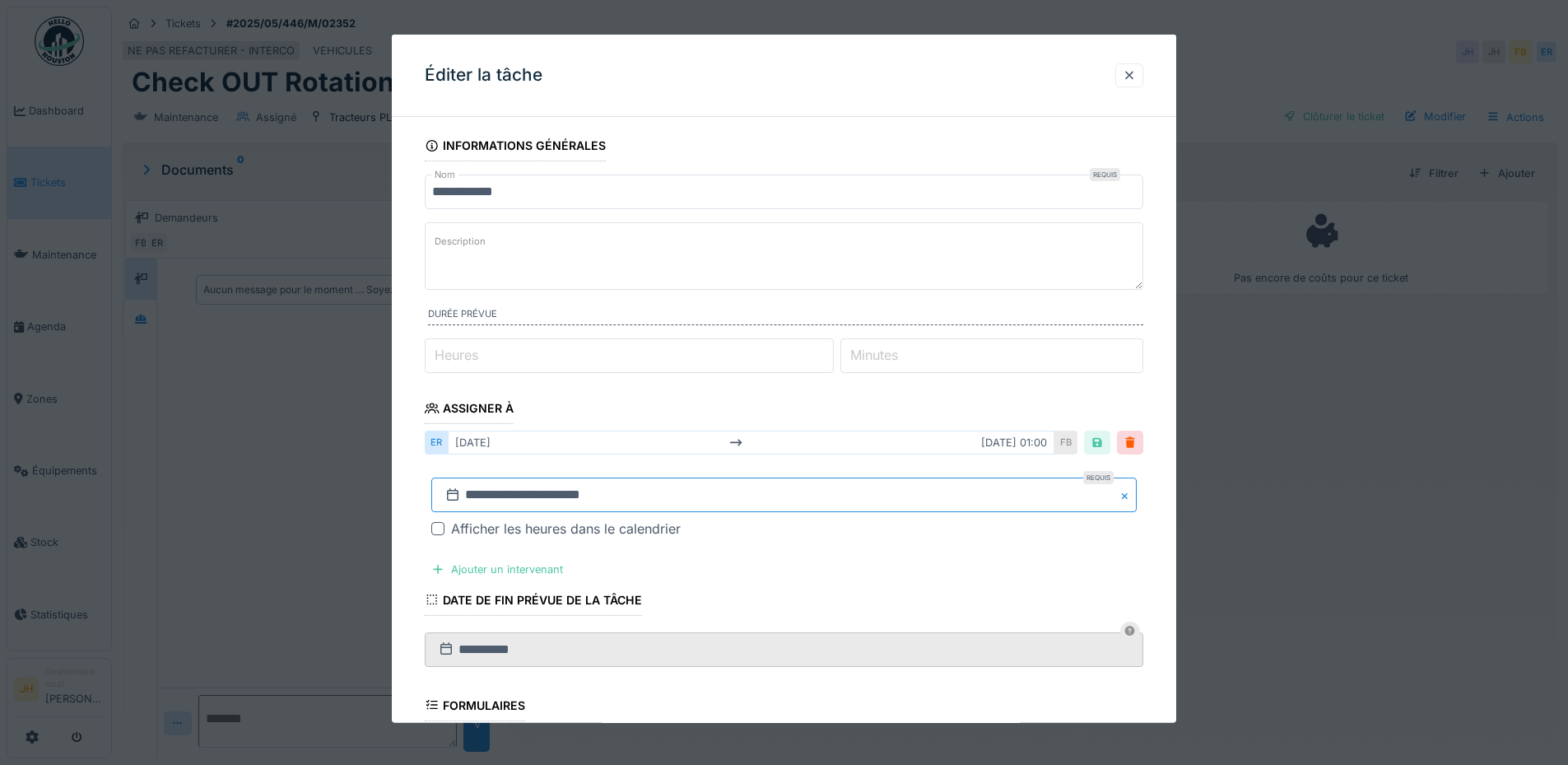
click at [812, 500] on input "**********" at bounding box center [784, 494] width 706 height 34
click at [870, 271] on span "Next Month" at bounding box center [870, 274] width 0 height 20
click at [835, 429] on div "25" at bounding box center [841, 423] width 22 height 22
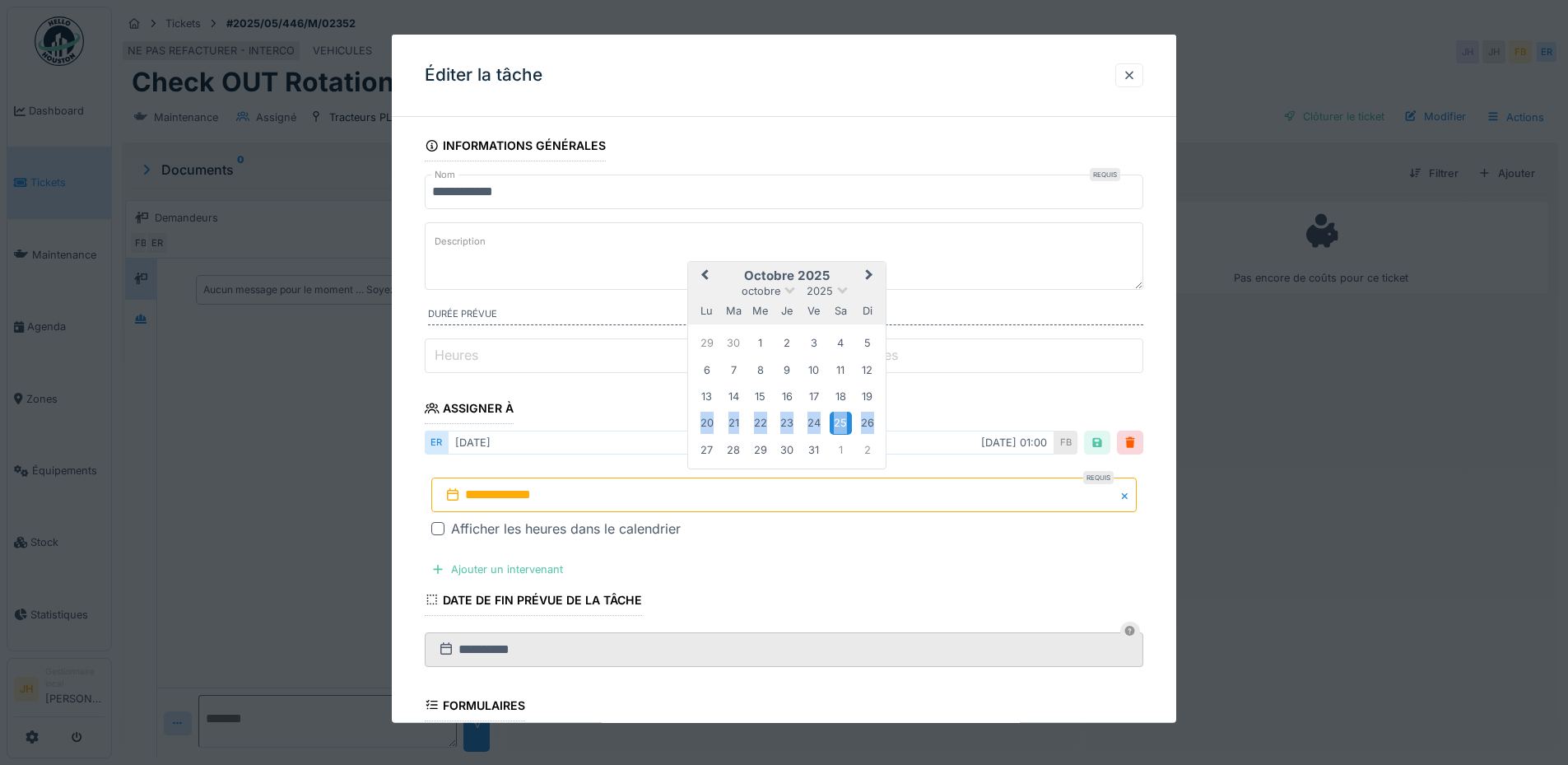
click at [835, 429] on div "25" at bounding box center [841, 423] width 22 height 22
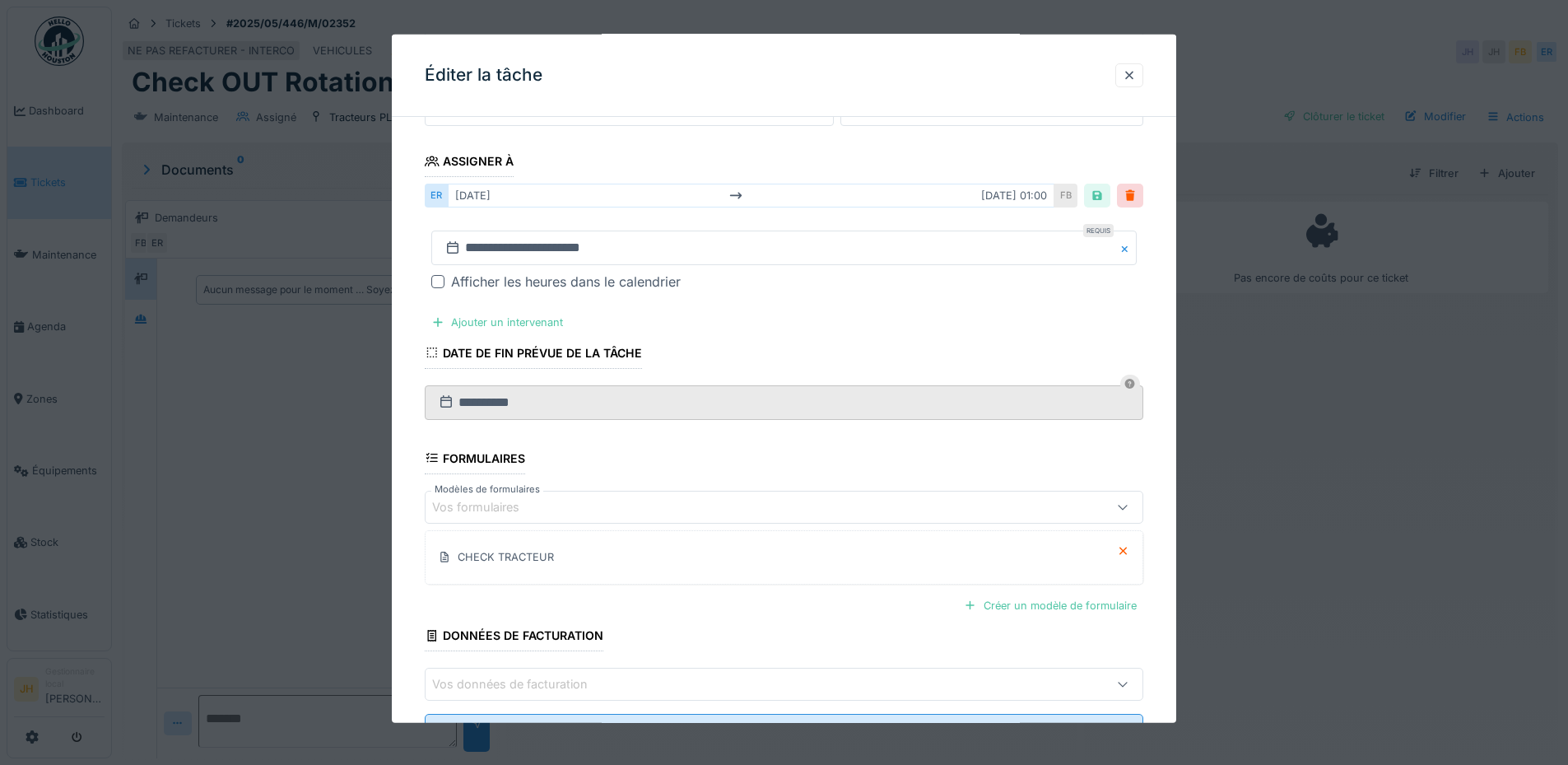
scroll to position [319, 0]
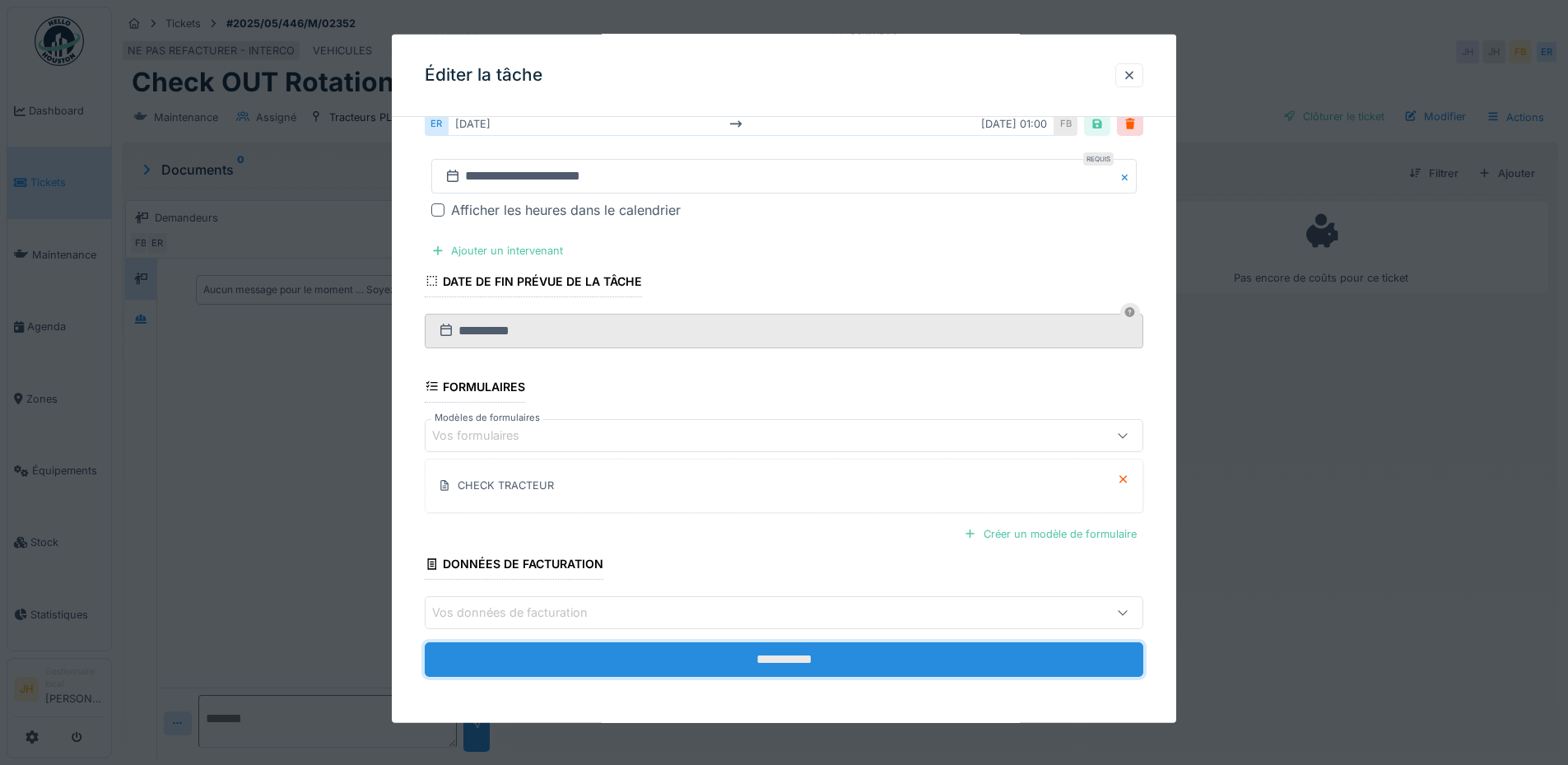
click at [829, 660] on input "**********" at bounding box center [784, 659] width 718 height 34
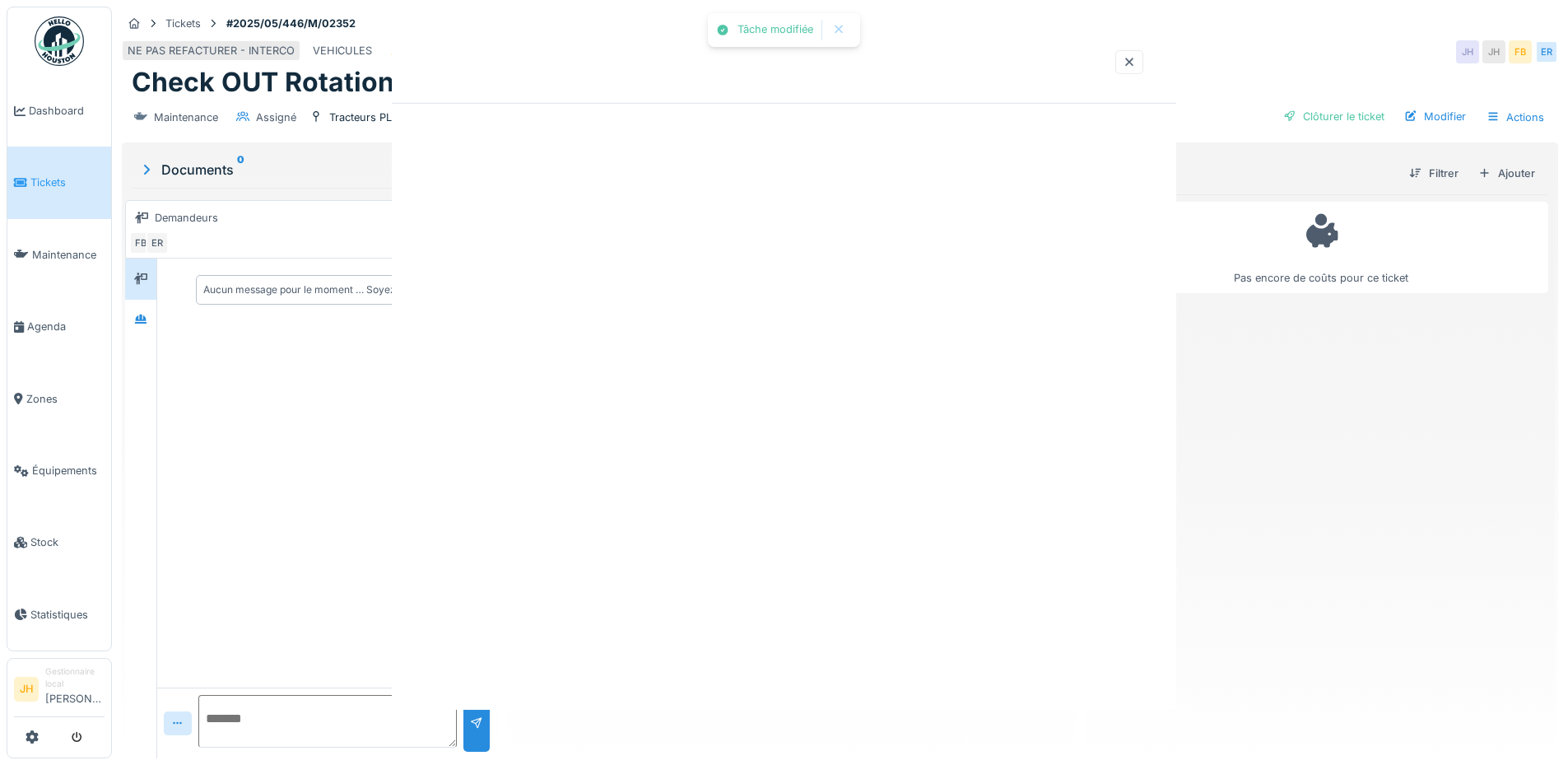
scroll to position [0, 0]
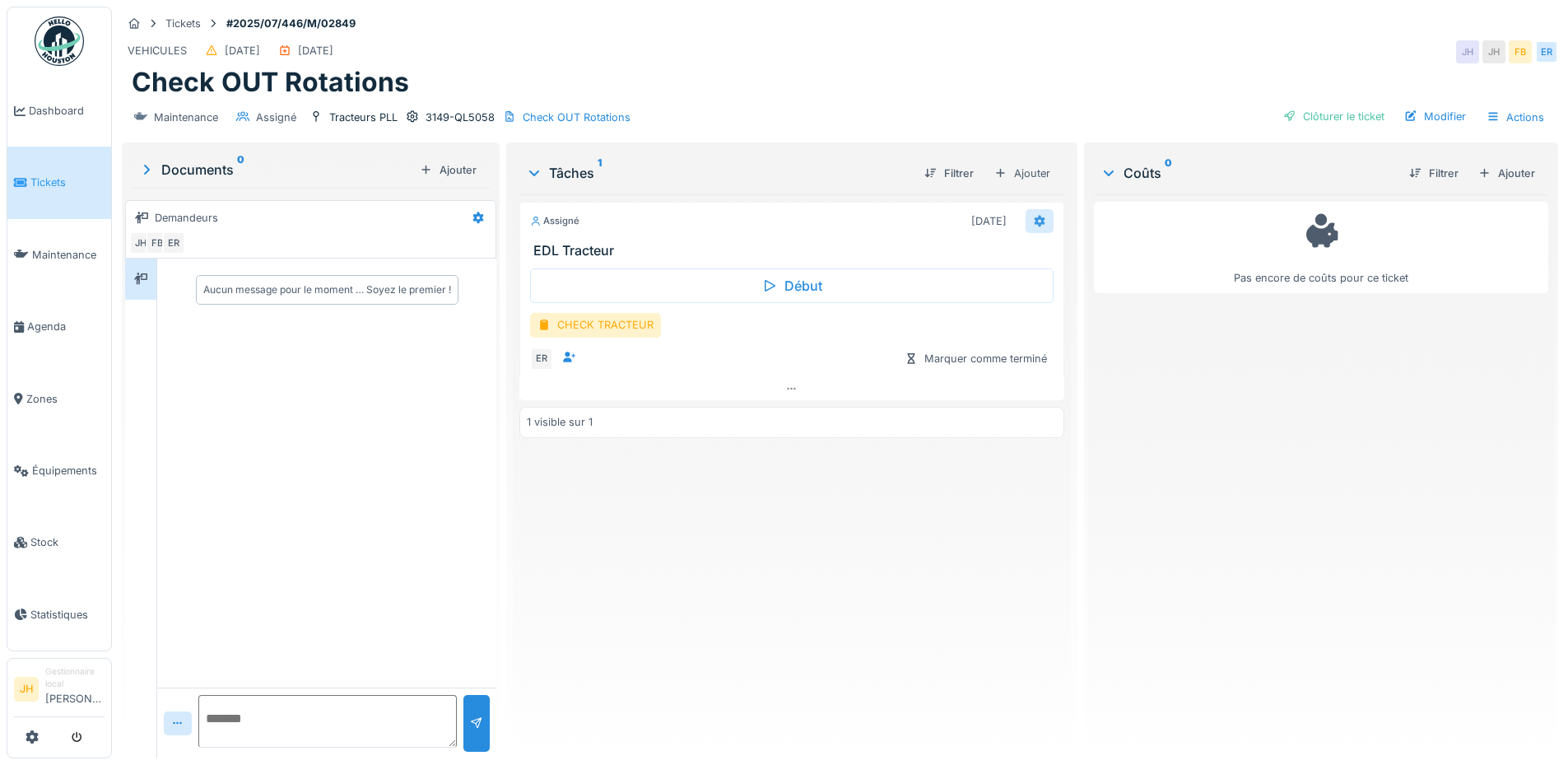
click at [1034, 218] on icon at bounding box center [1039, 221] width 11 height 12
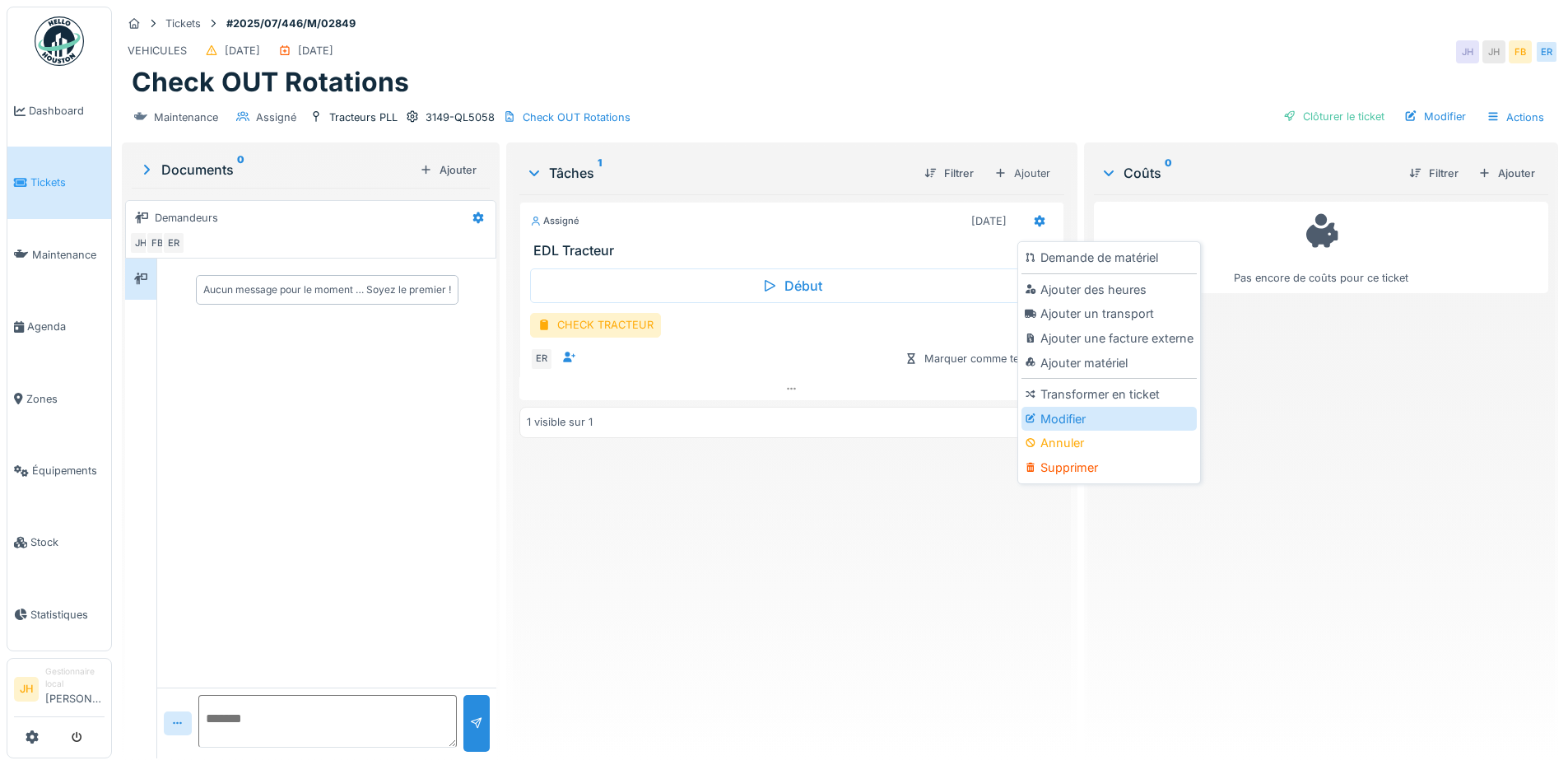
click at [1092, 414] on div "Modifier" at bounding box center [1109, 419] width 176 height 24
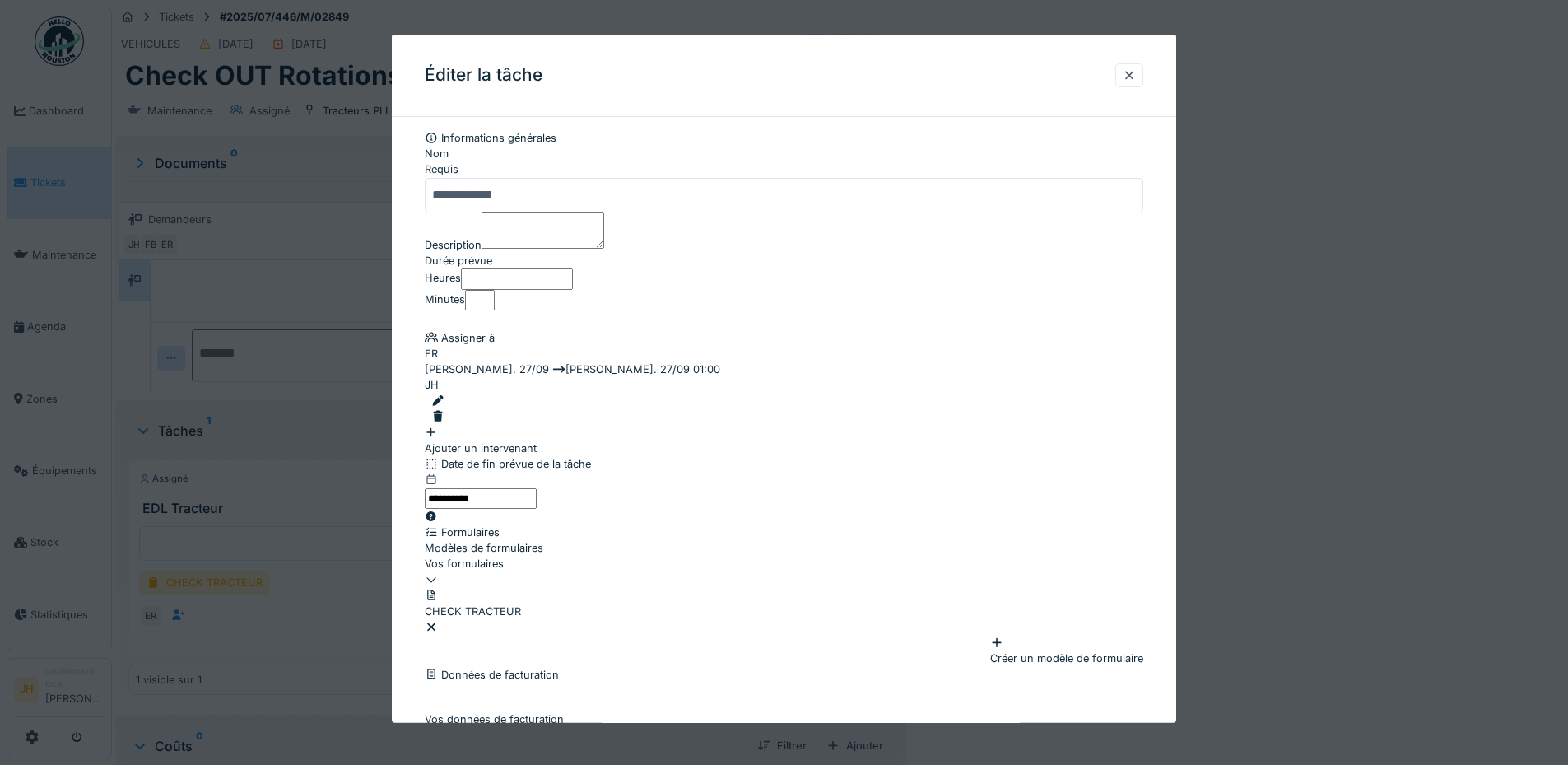
click at [1107, 409] on div at bounding box center [787, 400] width 712 height 16
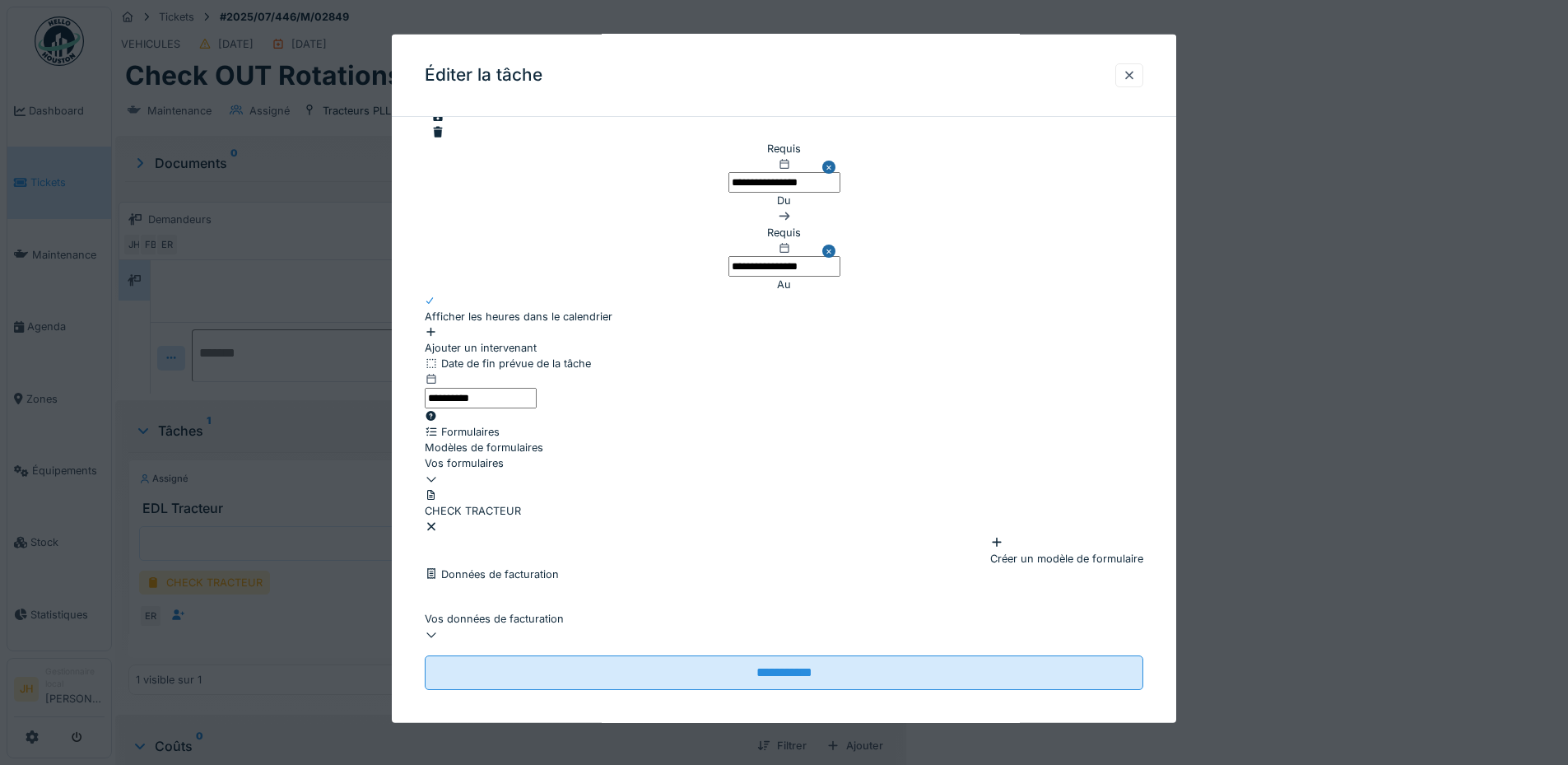
scroll to position [247, 0]
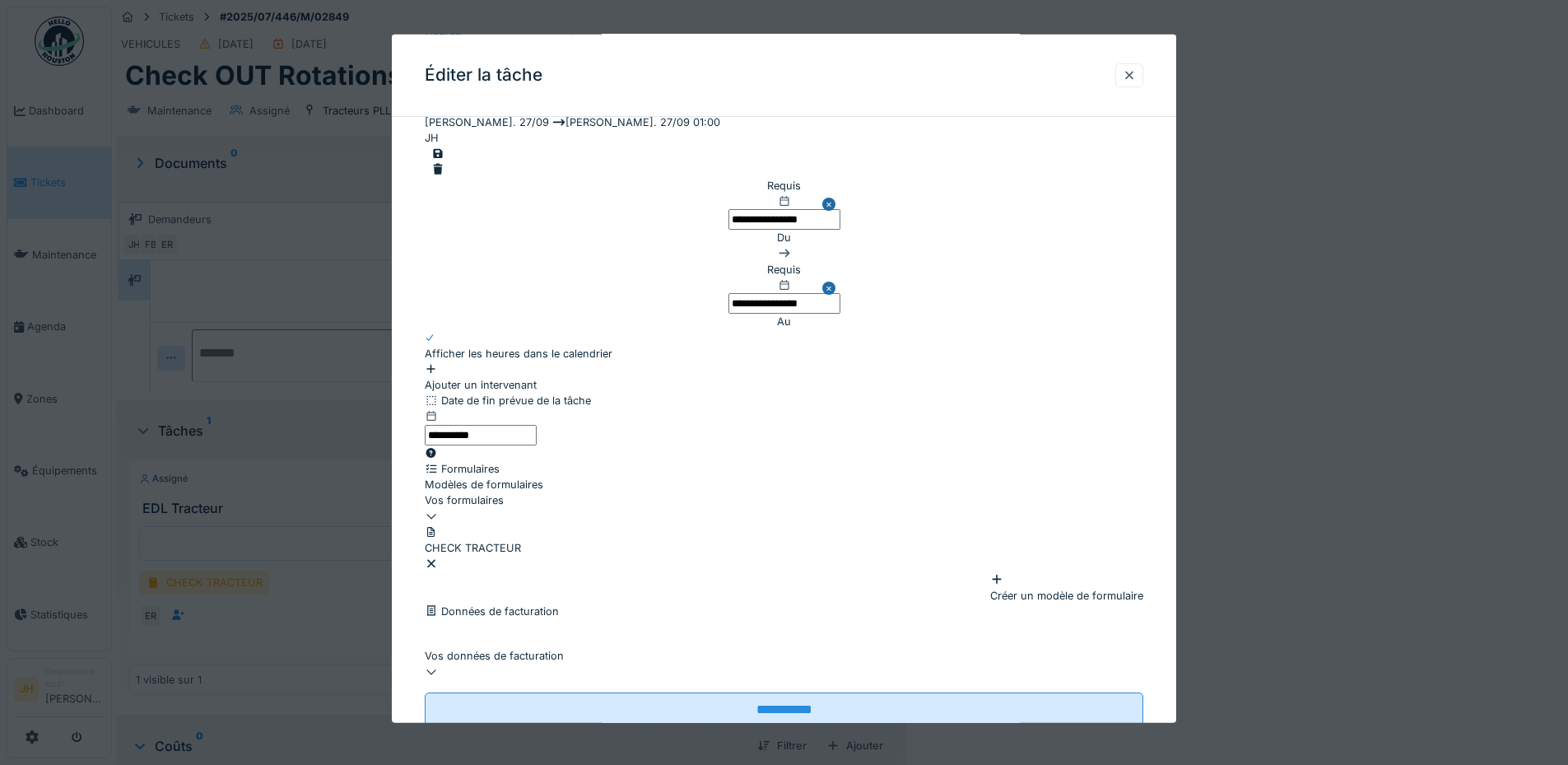
click at [434, 342] on icon at bounding box center [430, 338] width 10 height 8
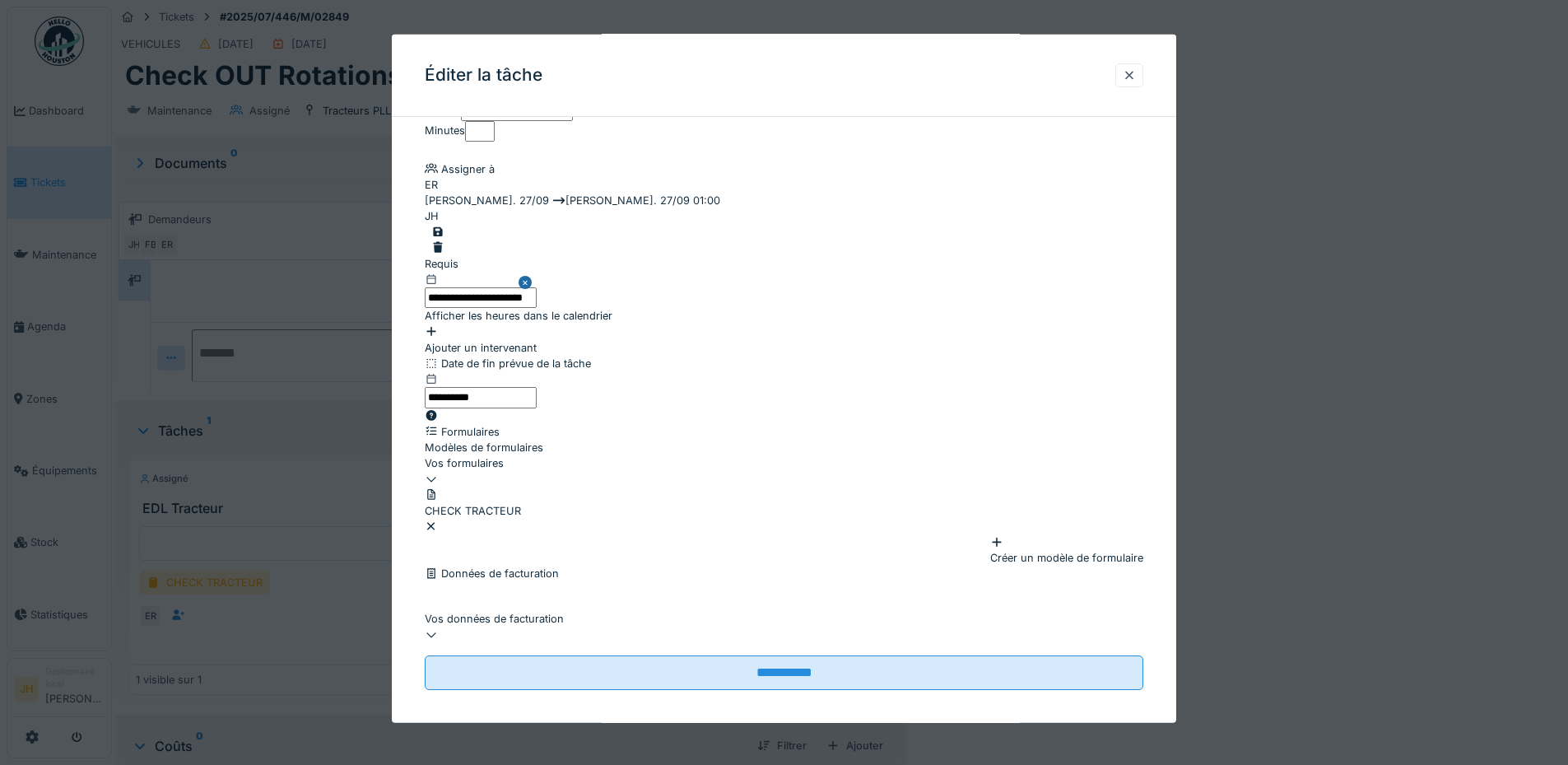
click at [532, 288] on input "**********" at bounding box center [481, 298] width 112 height 20
click at [836, 143] on div "22" at bounding box center [834, 132] width 22 height 22
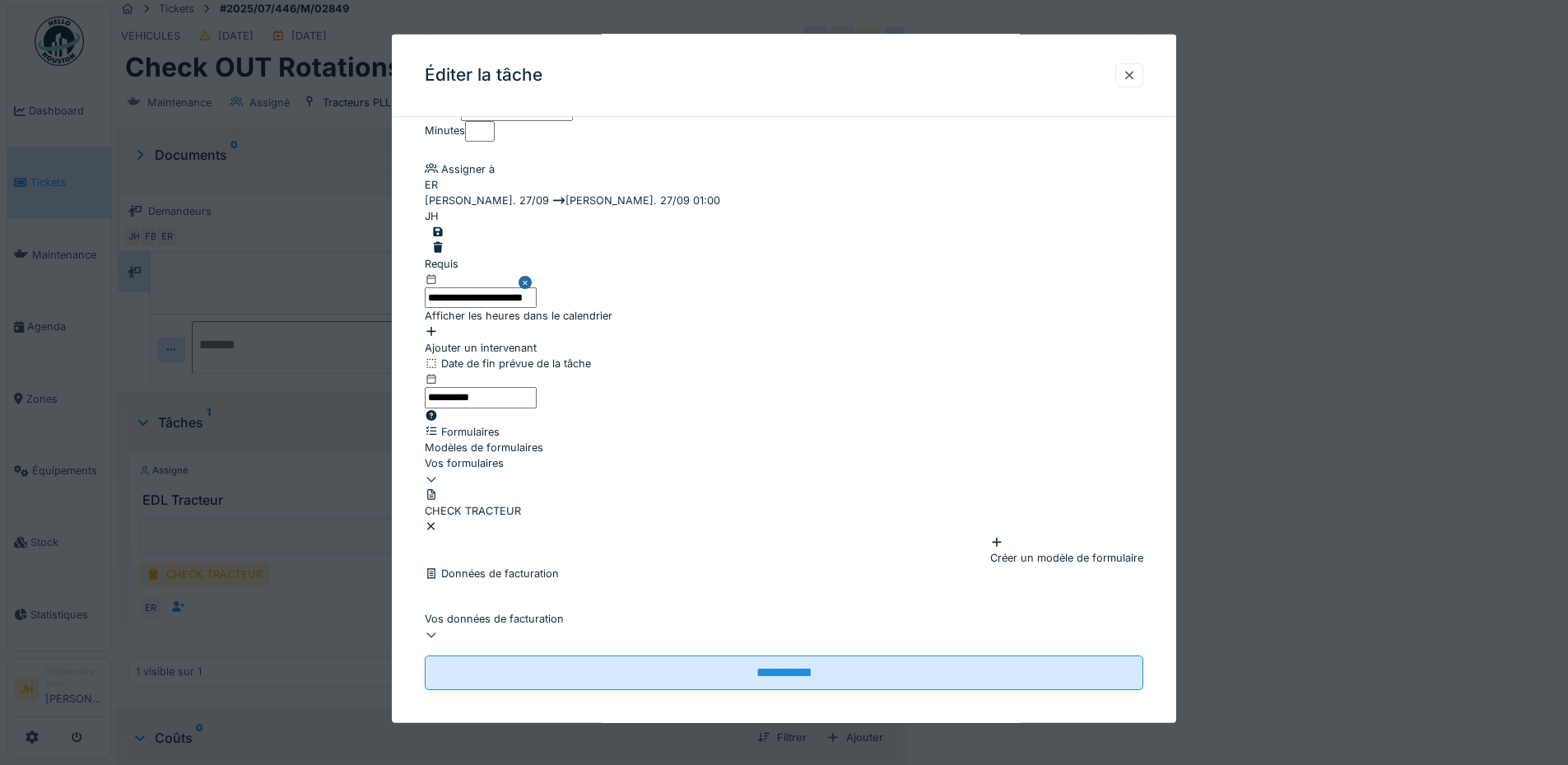
scroll to position [13, 0]
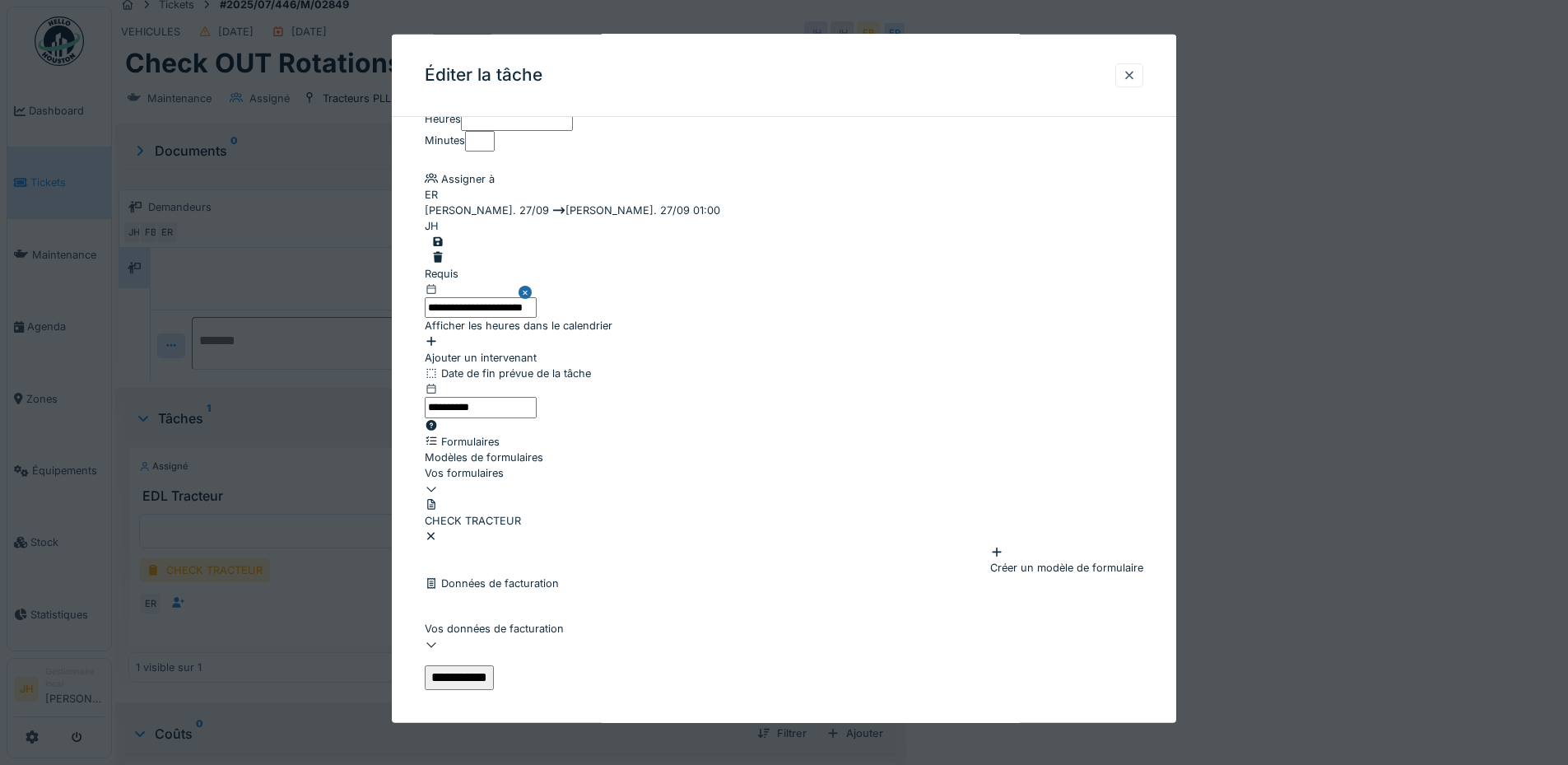
click at [494, 666] on input "**********" at bounding box center [460, 678] width 69 height 24
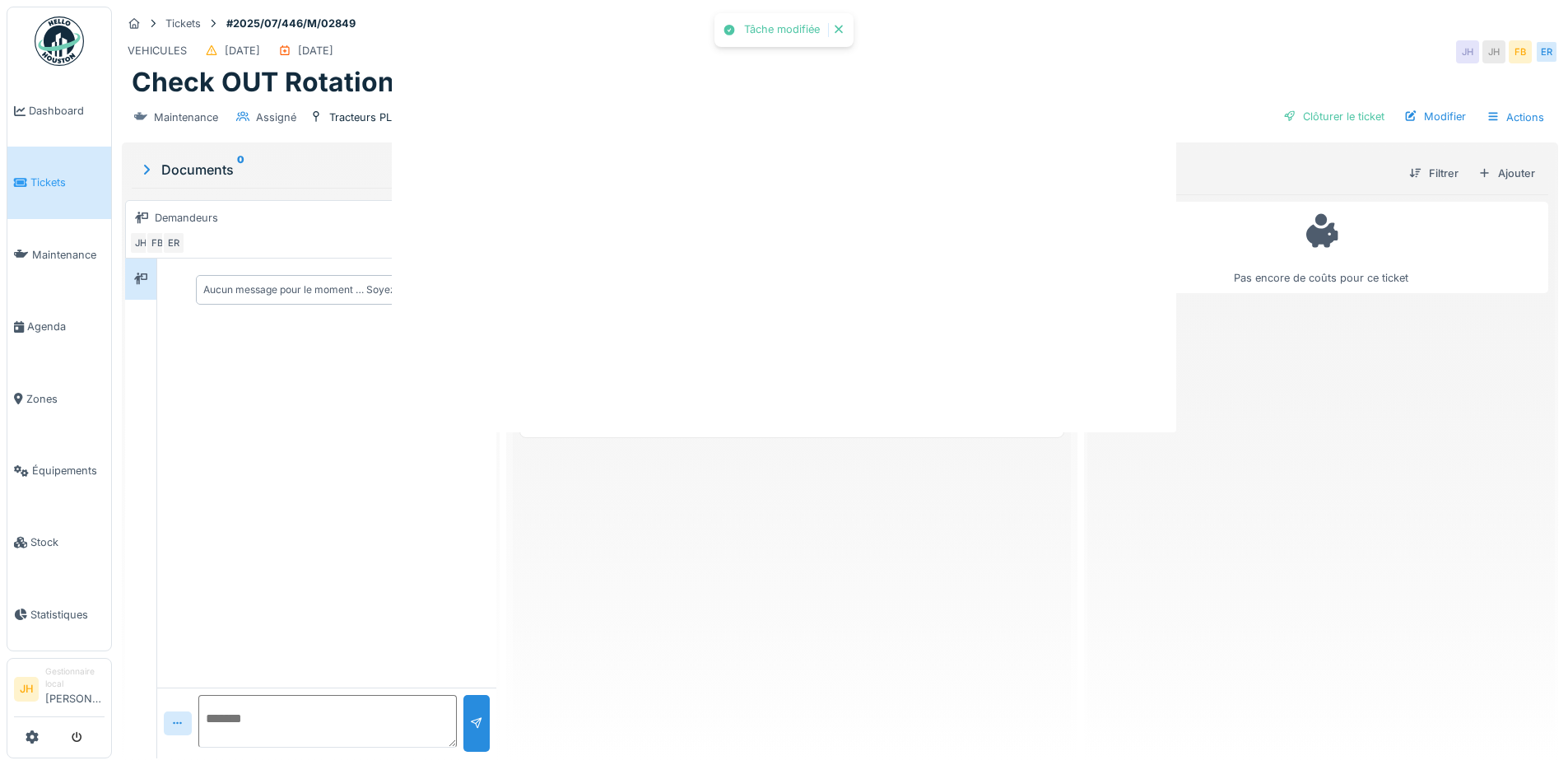
scroll to position [0, 0]
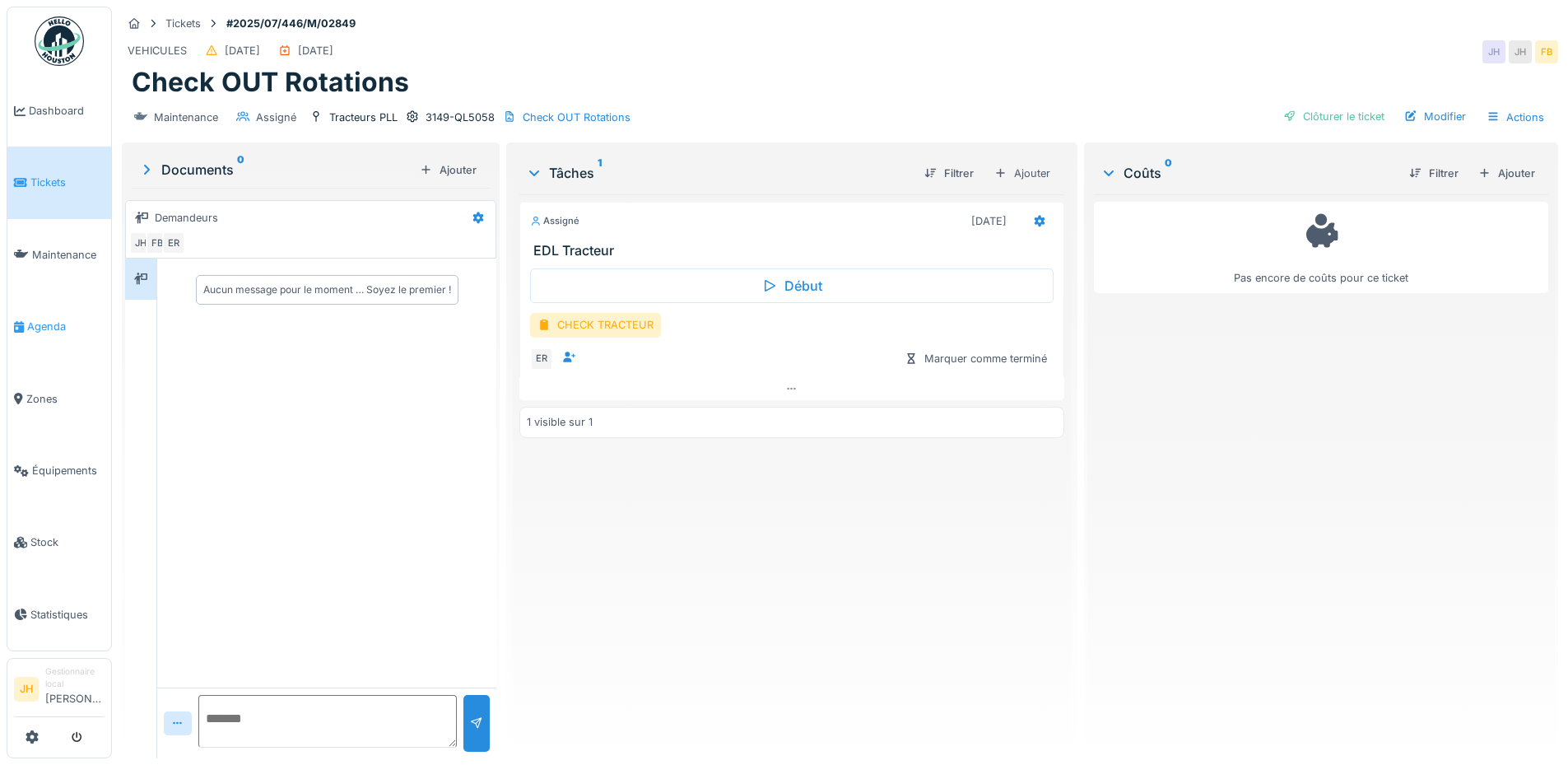
click at [66, 324] on span "Agenda" at bounding box center [66, 326] width 77 height 16
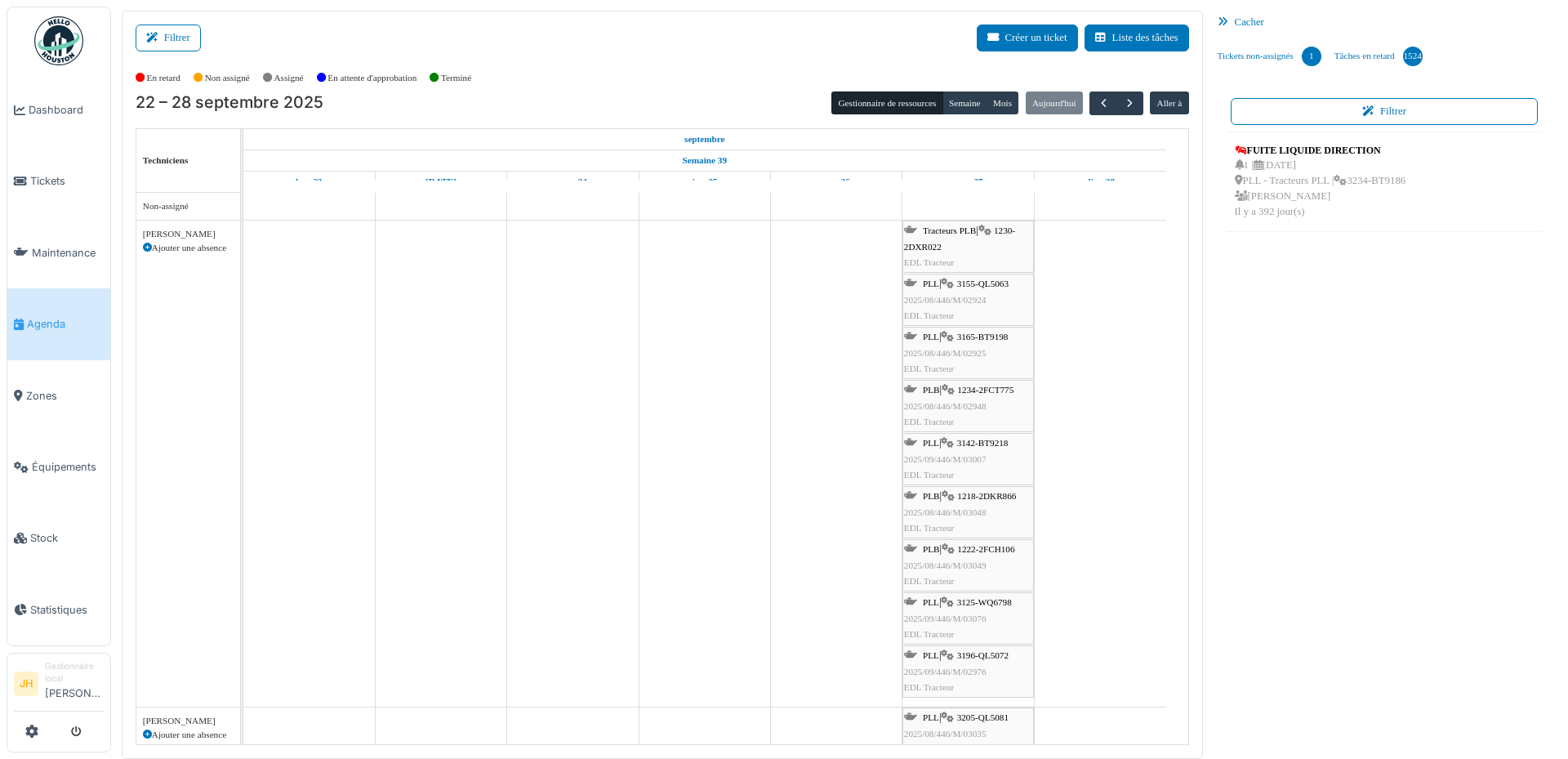
click at [989, 284] on span "3155-QL5063" at bounding box center [983, 284] width 52 height 10
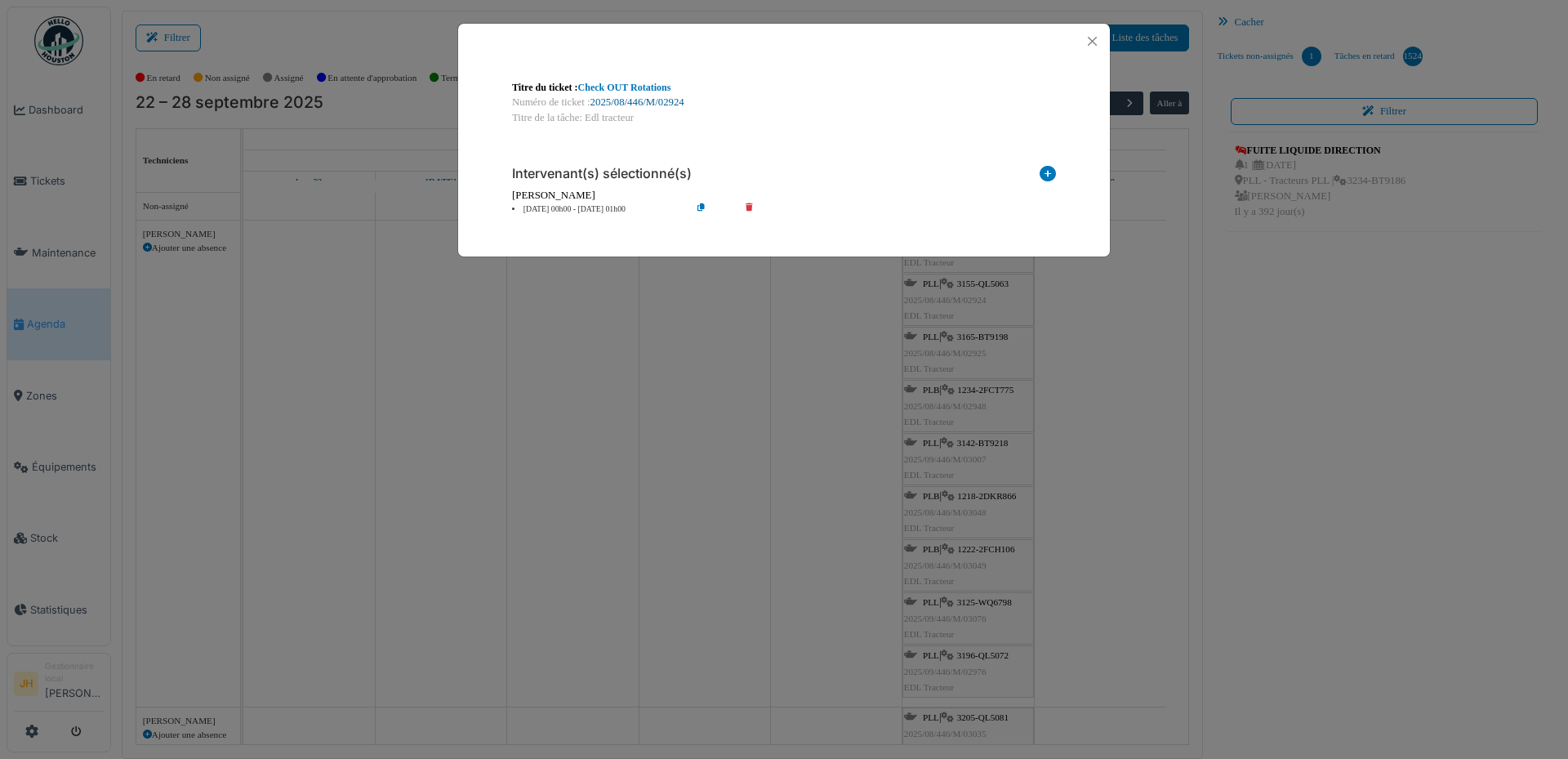
click at [664, 105] on link "2025/08/446/M/02924" at bounding box center [637, 103] width 94 height 12
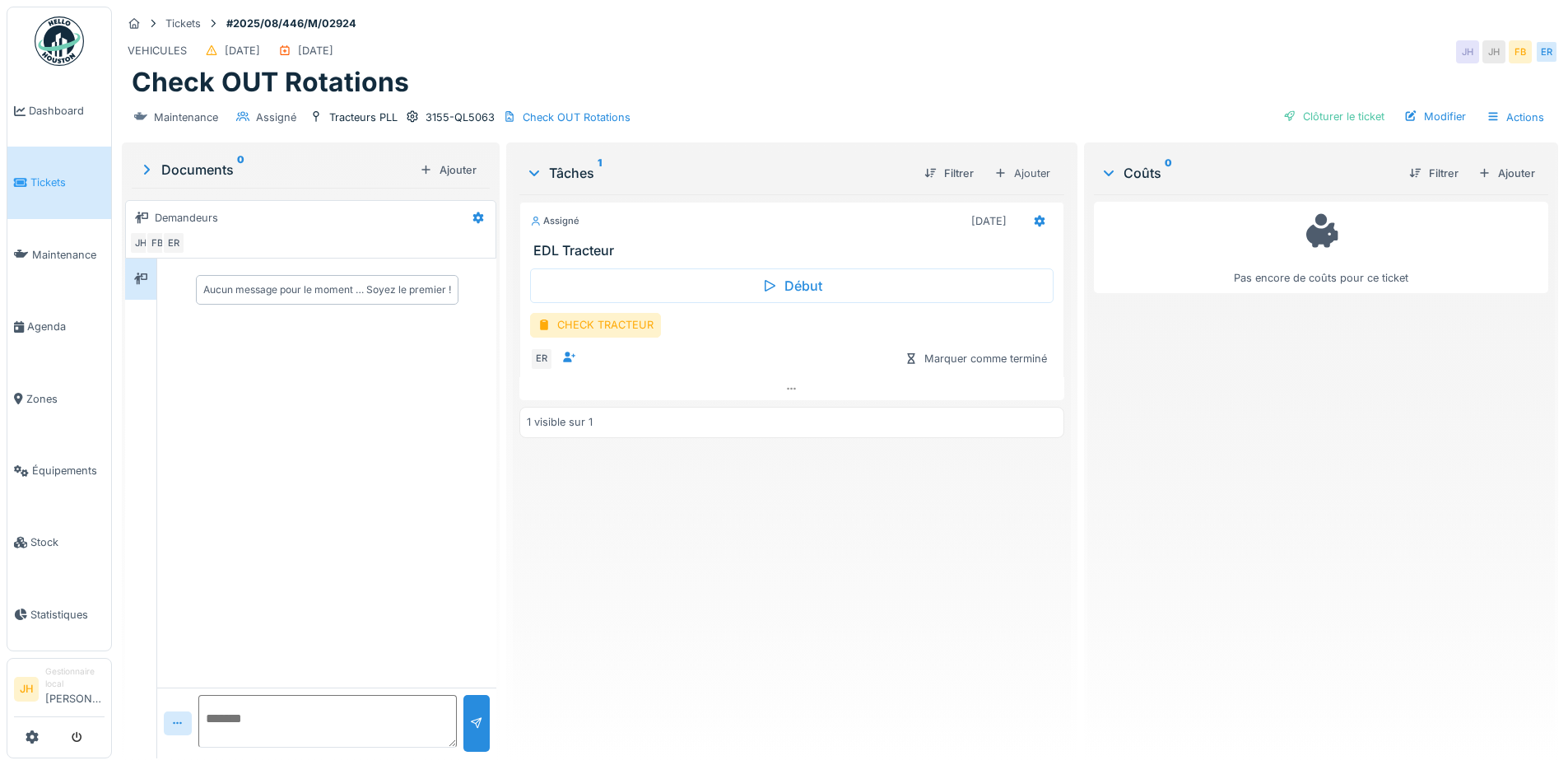
click at [801, 566] on div "Assigné 27/09/2025 EDL Tracteur Début CHECK TRACTEUR ER Marquer comme terminé 1…" at bounding box center [792, 469] width 545 height 551
click at [68, 319] on span "Agenda" at bounding box center [66, 326] width 77 height 16
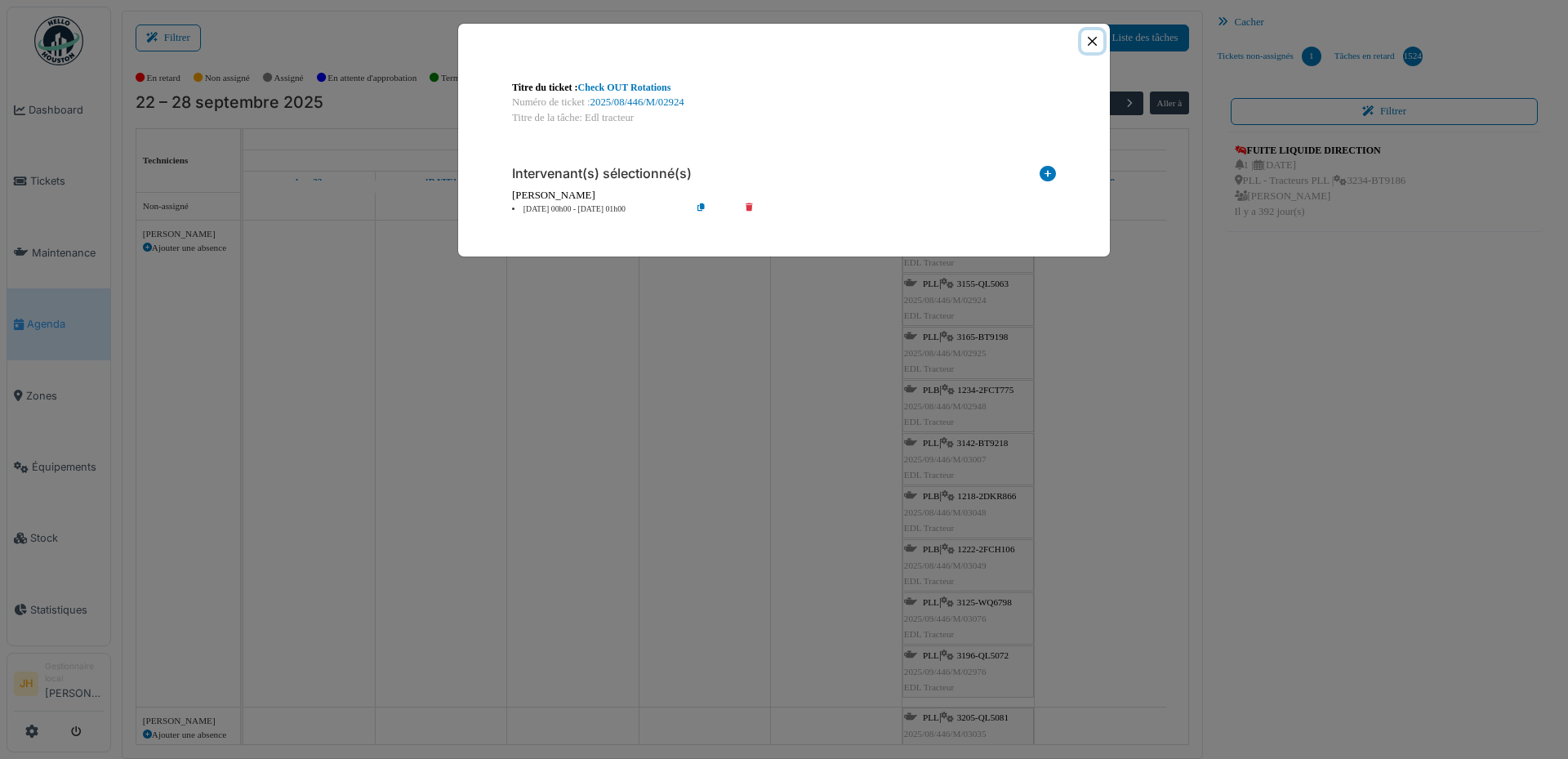
click at [1087, 42] on button "Close" at bounding box center [1092, 41] width 22 height 22
